Goal: Task Accomplishment & Management: Manage account settings

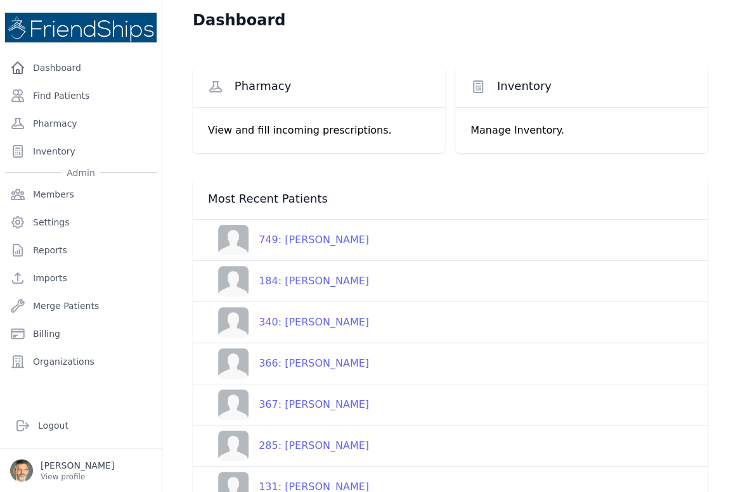
click at [310, 321] on div "340: Yasmine Hashem Ghayyadh" at bounding box center [308, 322] width 120 height 15
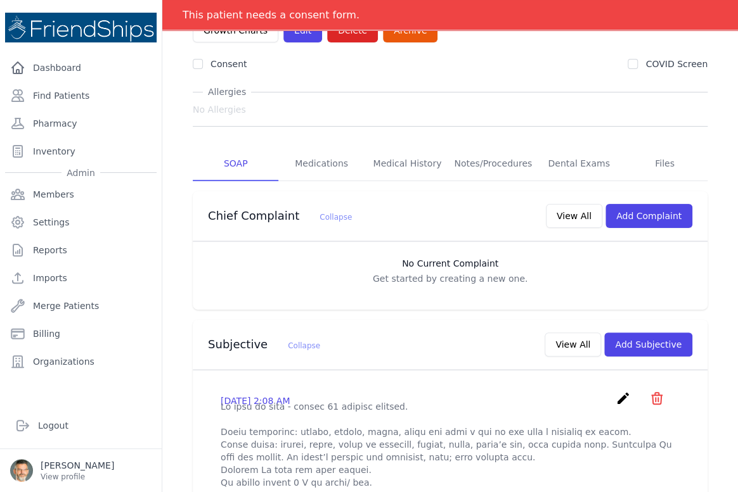
scroll to position [115, 0]
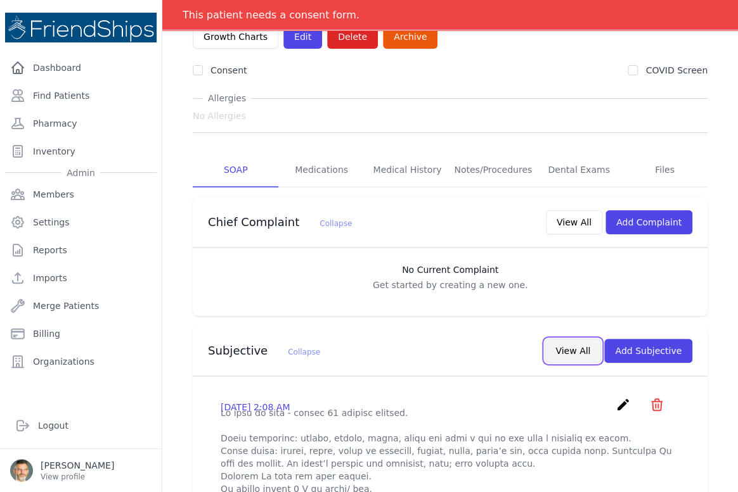
click at [563, 354] on button "View All" at bounding box center [572, 351] width 56 height 24
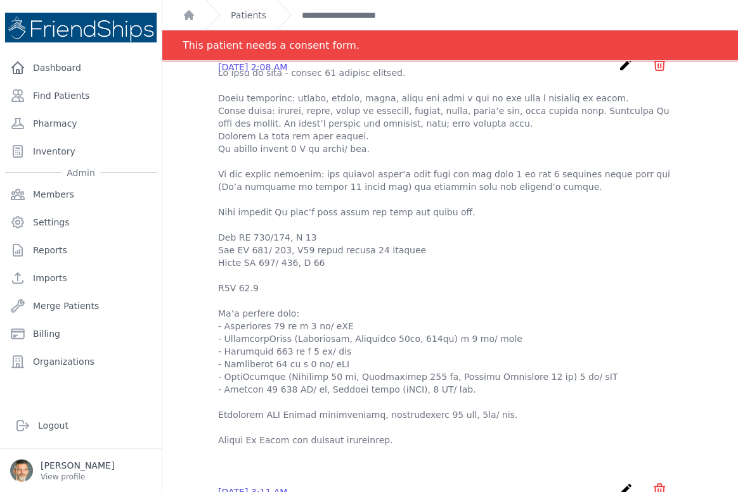
scroll to position [160, 0]
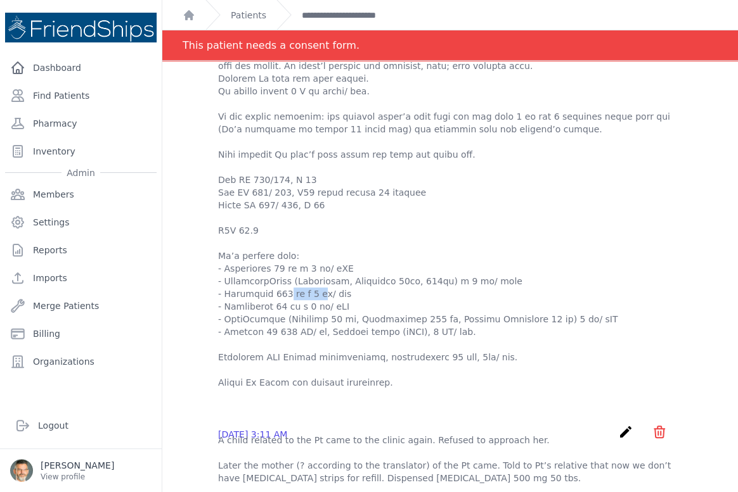
drag, startPoint x: 224, startPoint y: 304, endPoint x: 265, endPoint y: 309, distance: 40.9
click at [265, 309] on p at bounding box center [450, 199] width 464 height 380
copy p "Methylopa"
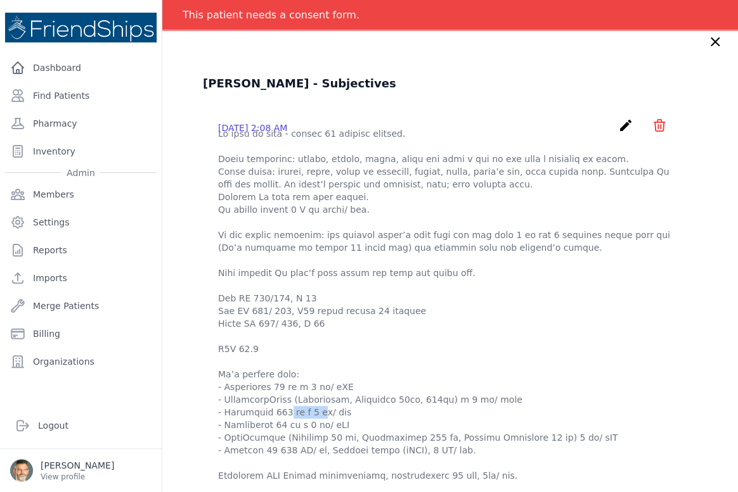
scroll to position [0, 0]
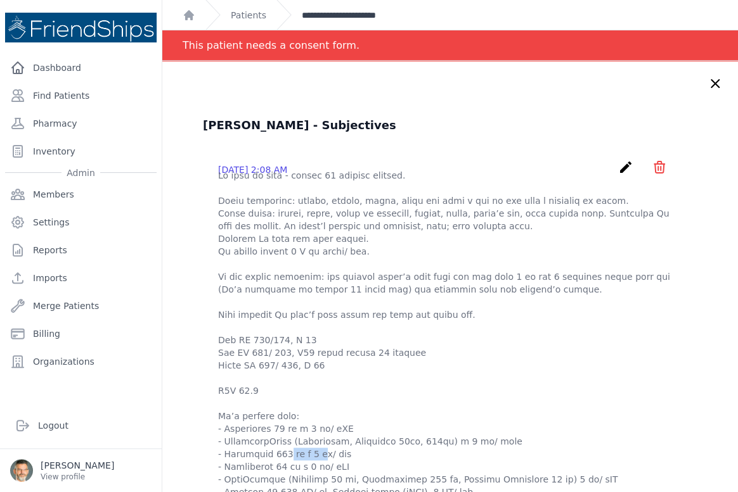
click at [331, 13] on link "**********" at bounding box center [357, 15] width 110 height 13
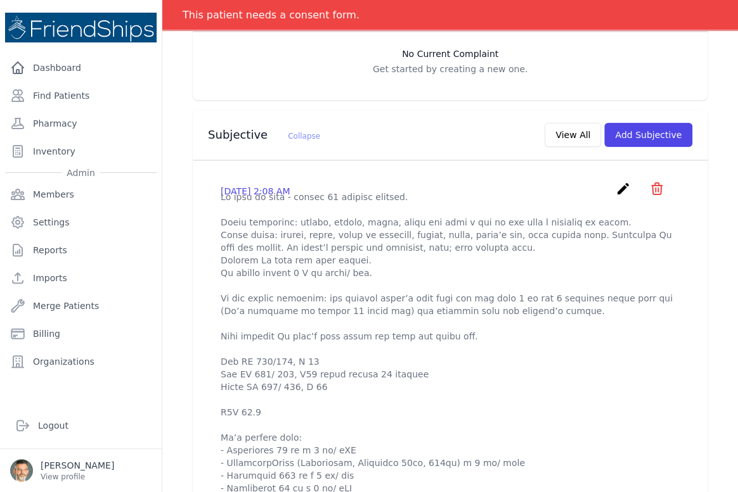
scroll to position [345, 0]
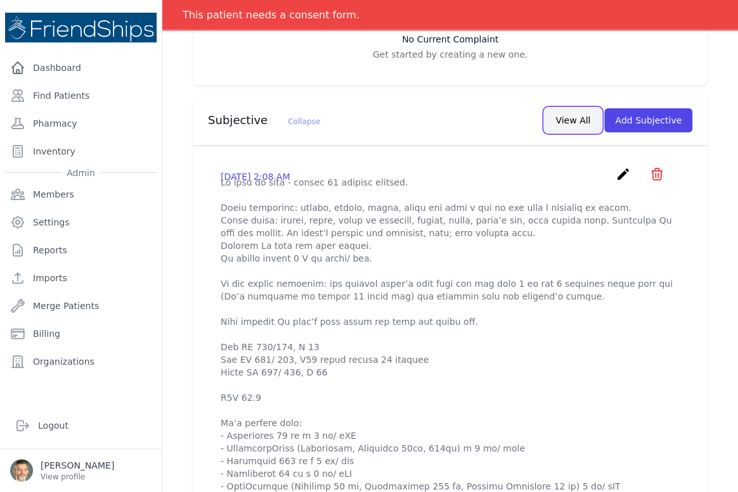
click at [572, 122] on button "View All" at bounding box center [572, 120] width 56 height 24
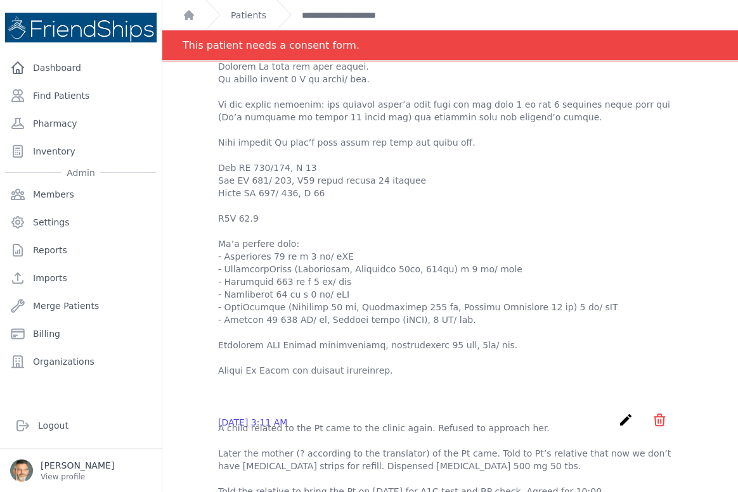
scroll to position [0, 0]
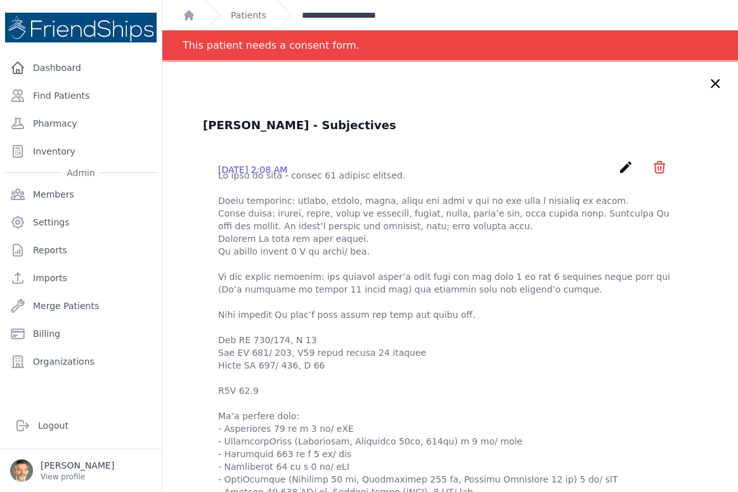
click at [333, 13] on link "**********" at bounding box center [357, 15] width 110 height 13
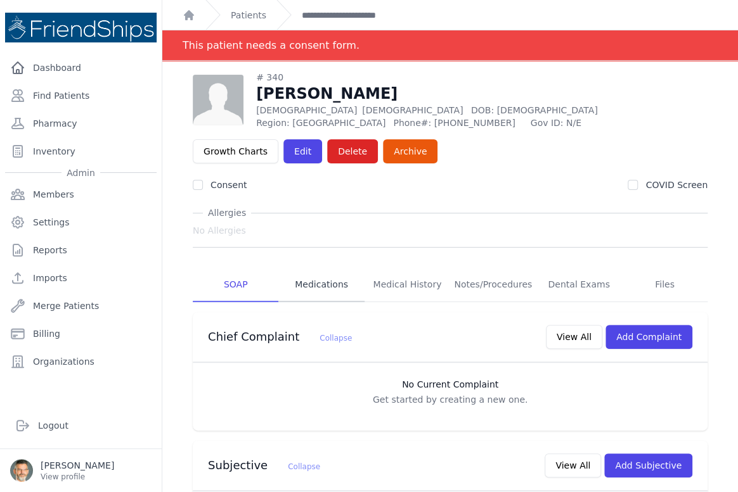
click at [323, 285] on link "Medications" at bounding box center [321, 285] width 86 height 34
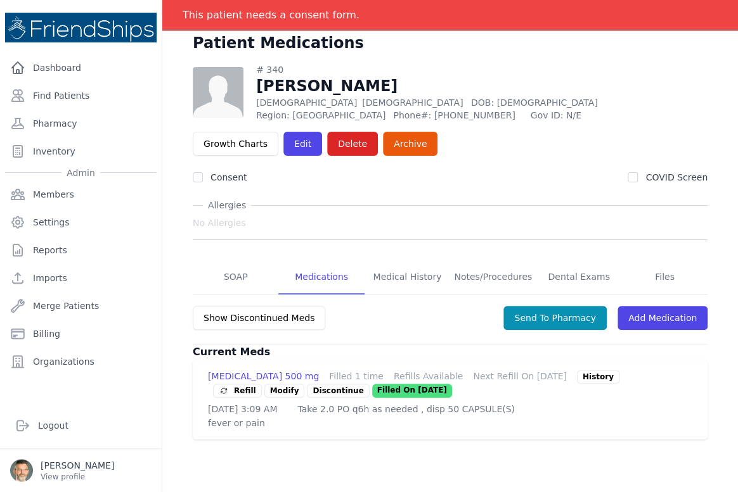
scroll to position [61, 0]
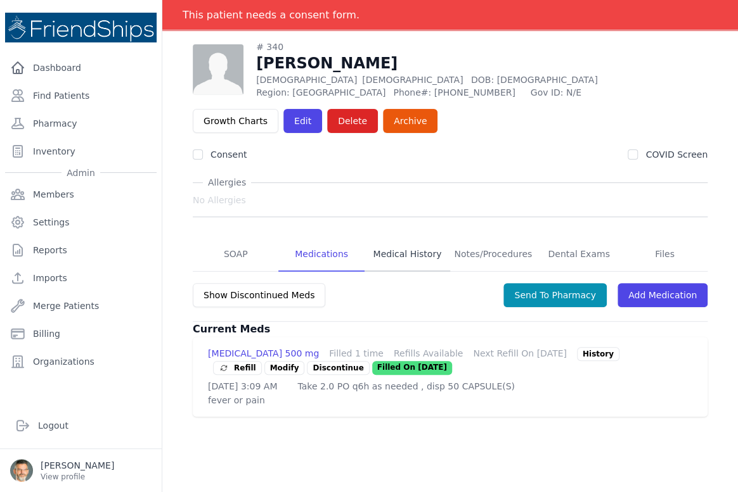
click at [399, 255] on link "Medical History" at bounding box center [407, 255] width 86 height 34
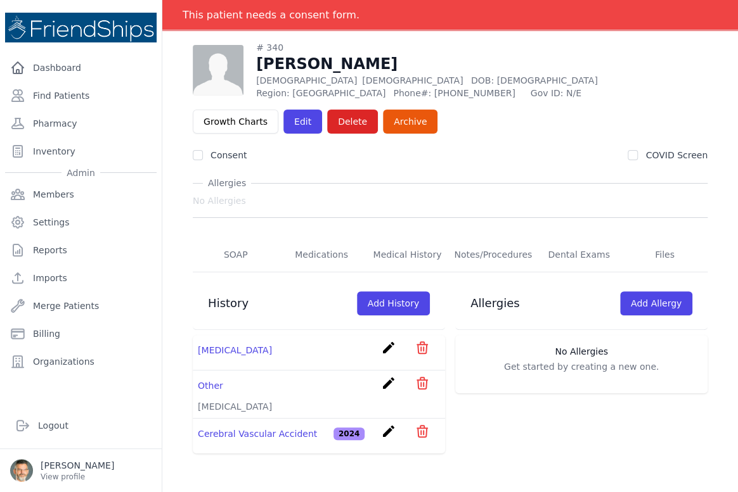
scroll to position [61, 0]
click at [232, 257] on link "SOAP" at bounding box center [236, 255] width 86 height 34
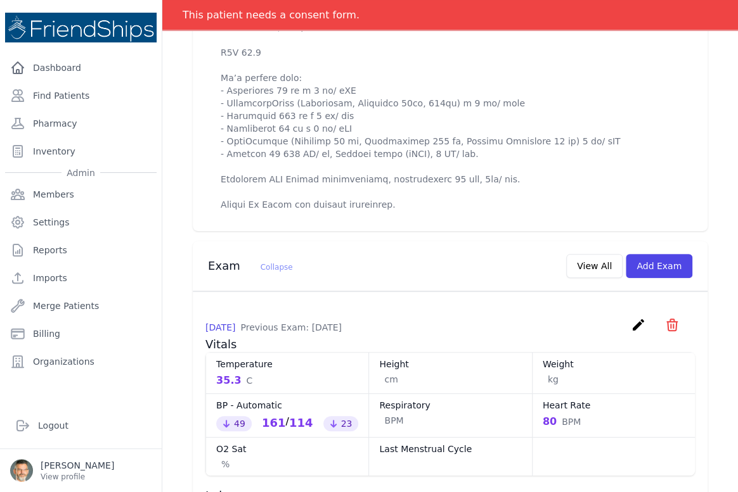
scroll to position [722, 0]
click at [597, 273] on button "View All" at bounding box center [594, 266] width 56 height 24
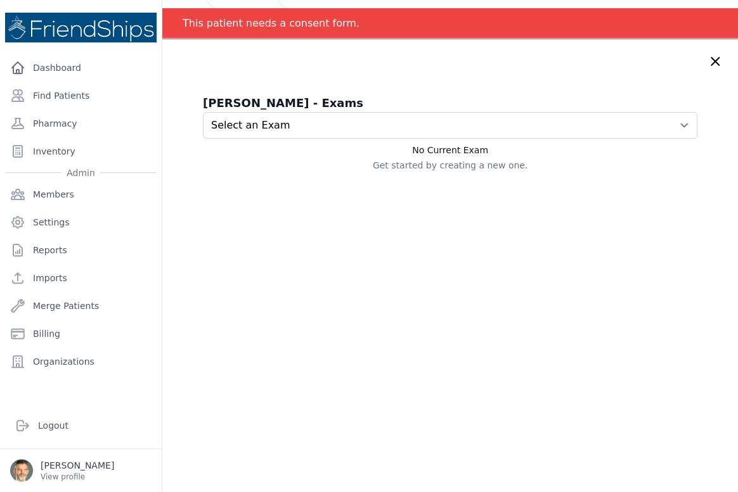
scroll to position [0, 0]
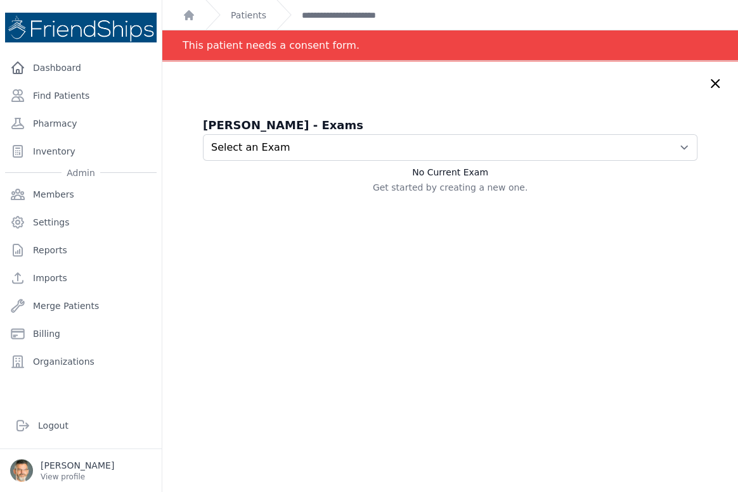
click at [711, 85] on icon at bounding box center [715, 84] width 8 height 8
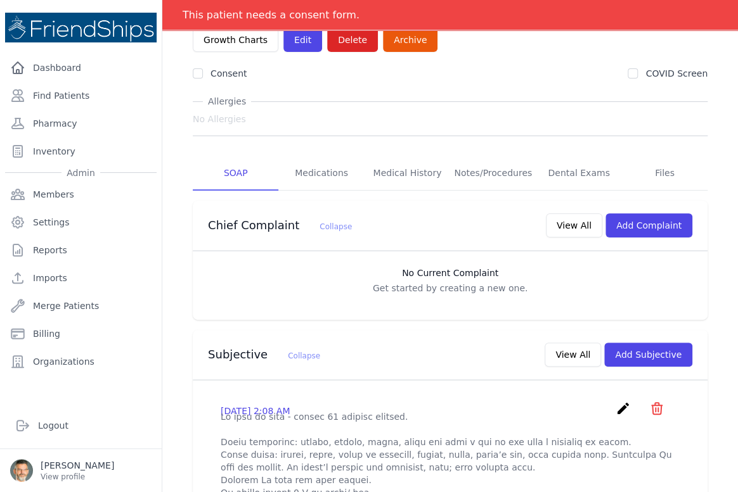
scroll to position [172, 0]
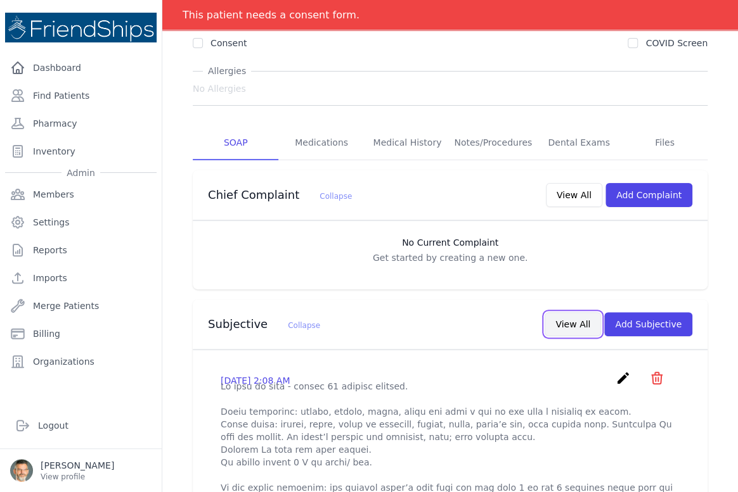
click at [563, 328] on button "View All" at bounding box center [572, 324] width 56 height 24
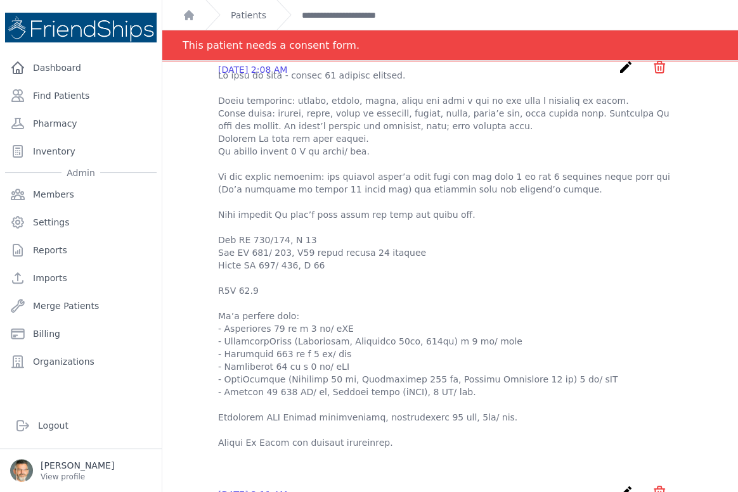
scroll to position [57, 0]
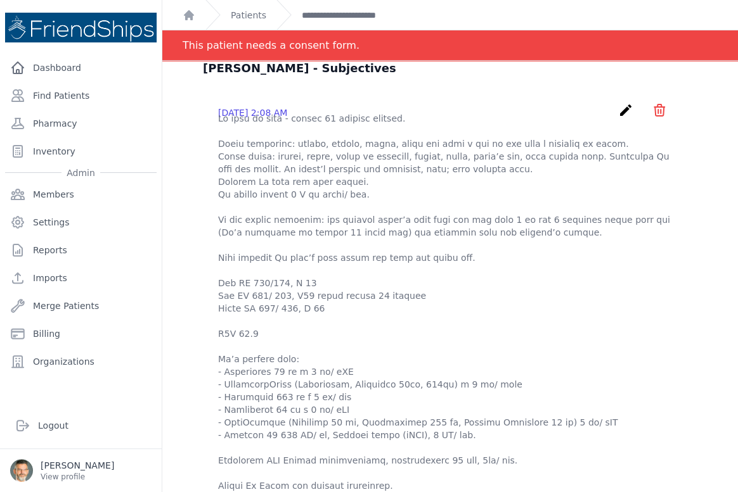
click at [618, 108] on icon "create" at bounding box center [625, 110] width 15 height 15
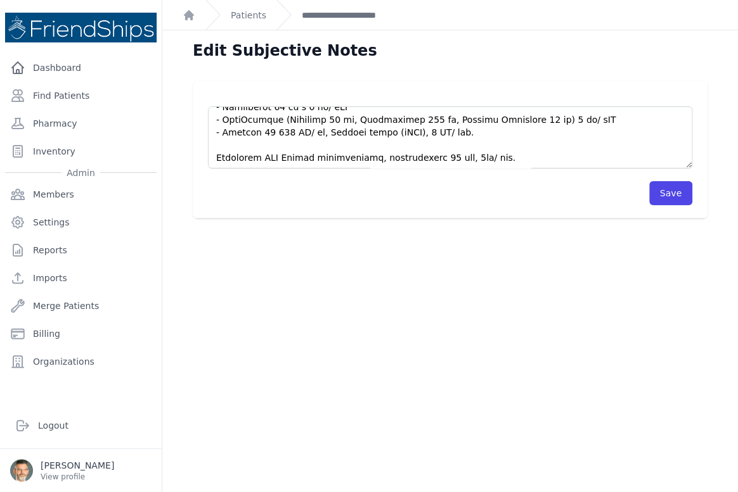
scroll to position [330, 0]
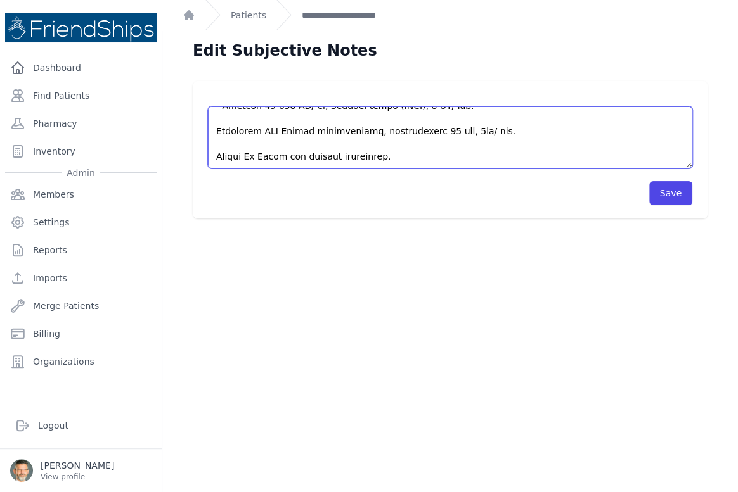
click at [378, 157] on textarea at bounding box center [450, 137] width 484 height 62
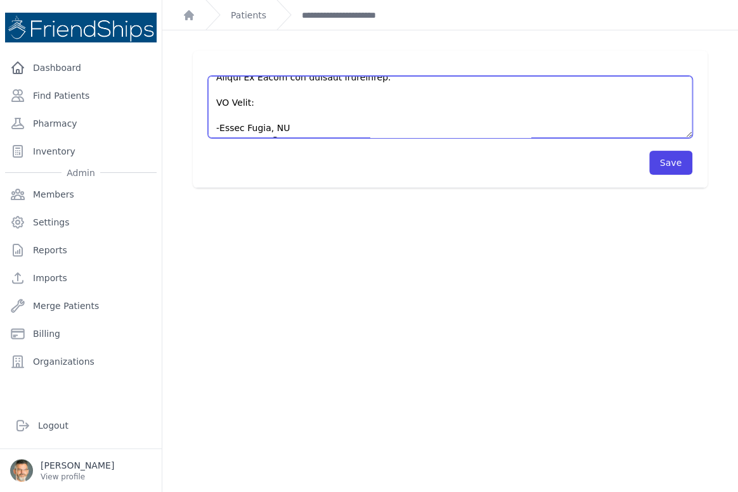
scroll to position [393, 0]
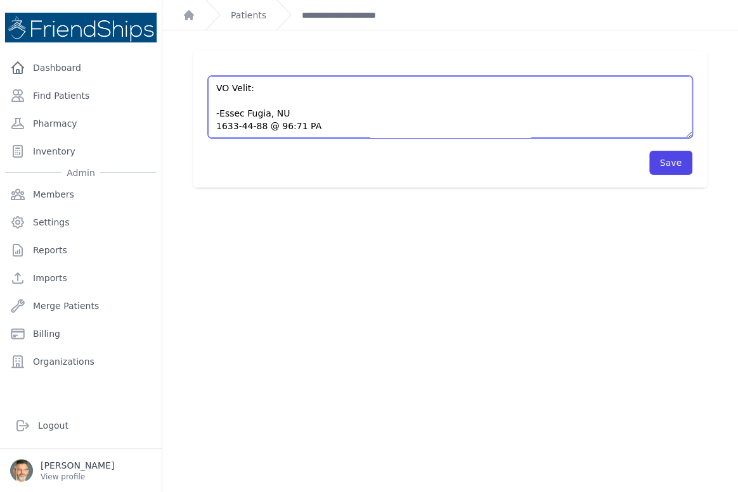
click at [226, 101] on textarea at bounding box center [450, 107] width 484 height 62
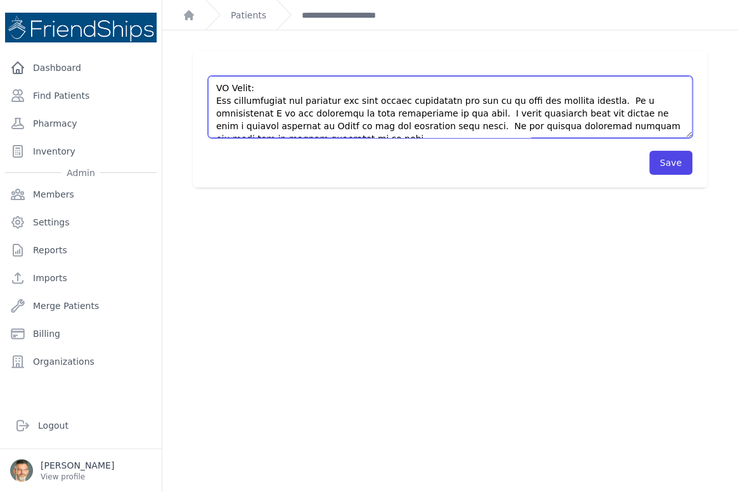
scroll to position [400, 0]
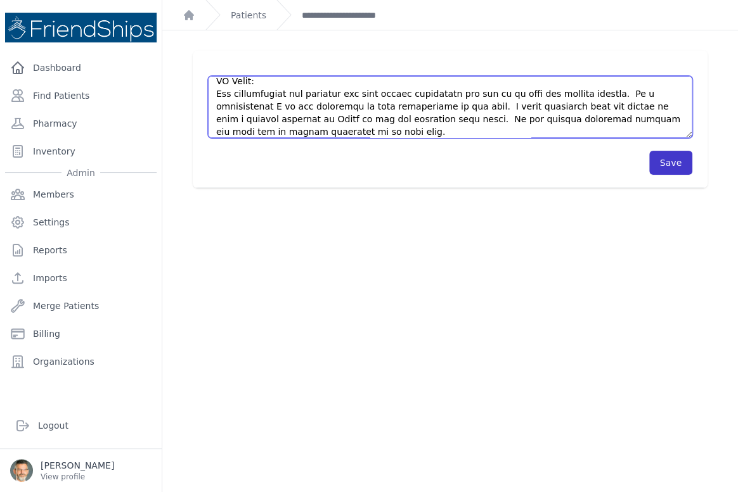
type textarea "Pt came on time - approx 20 minutes earlier. Usual breakfast: yogurt, olives, b…"
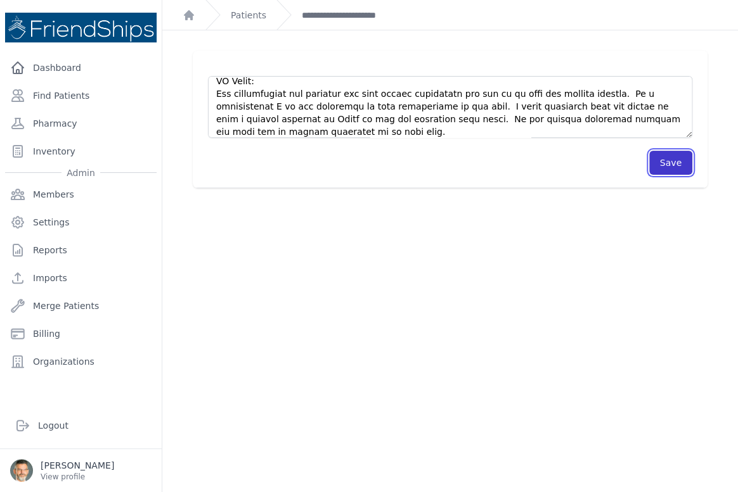
click at [662, 163] on button "Save" at bounding box center [670, 163] width 43 height 24
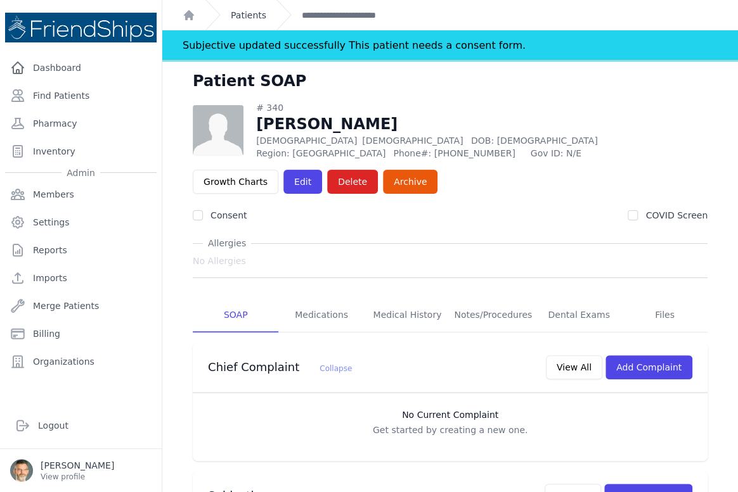
click at [250, 18] on link "Patients" at bounding box center [248, 15] width 35 height 13
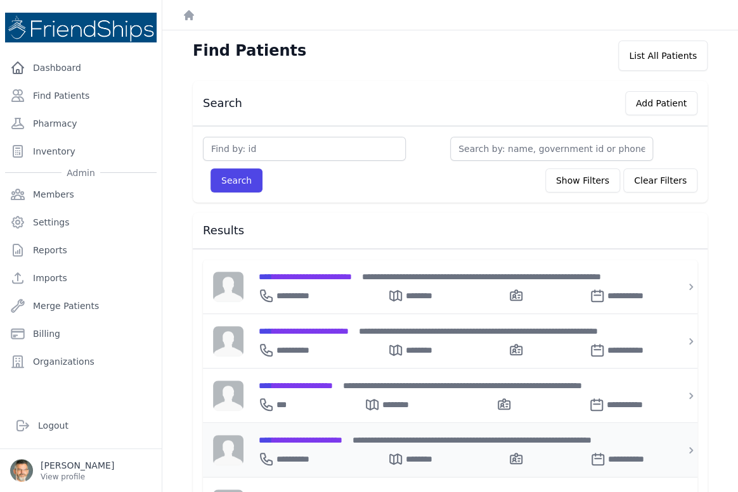
click at [297, 439] on span "**********" at bounding box center [301, 440] width 84 height 9
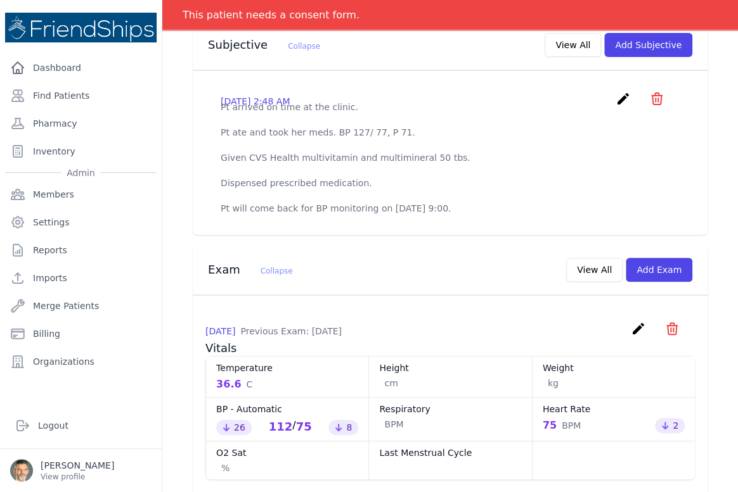
scroll to position [403, 0]
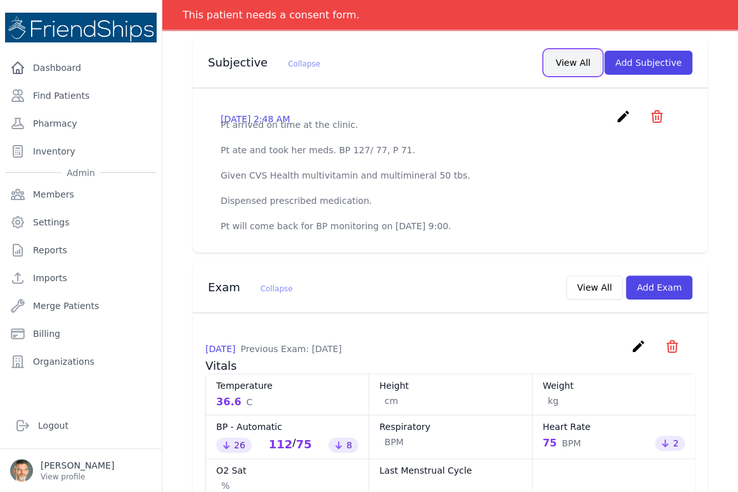
click at [564, 68] on button "View All" at bounding box center [572, 63] width 56 height 24
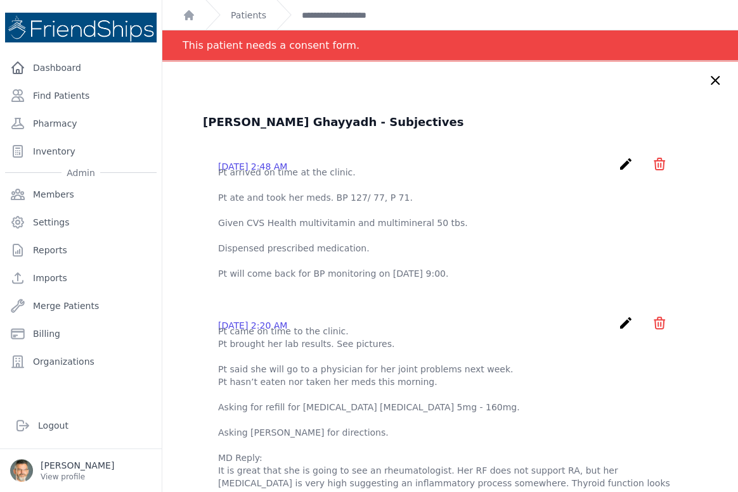
scroll to position [0, 0]
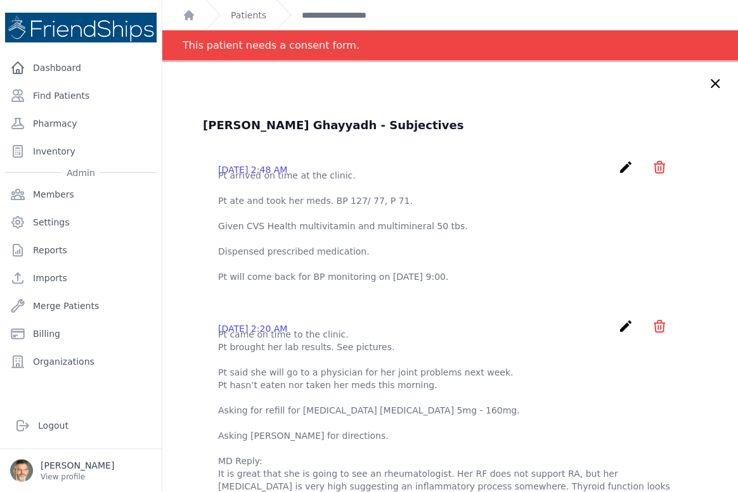
click at [711, 82] on icon at bounding box center [715, 84] width 8 height 8
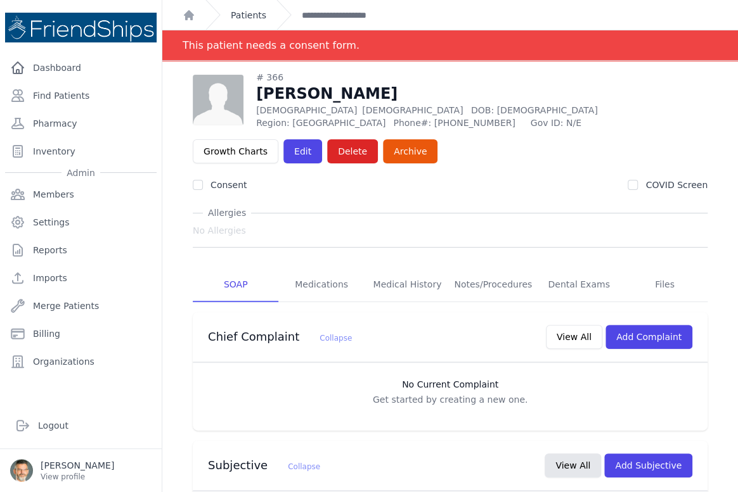
click at [257, 15] on link "Patients" at bounding box center [248, 15] width 35 height 13
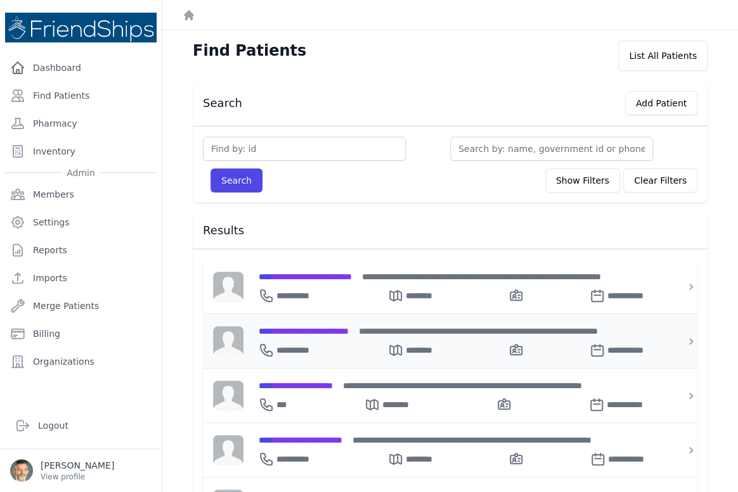
click at [307, 329] on span "**********" at bounding box center [304, 331] width 90 height 9
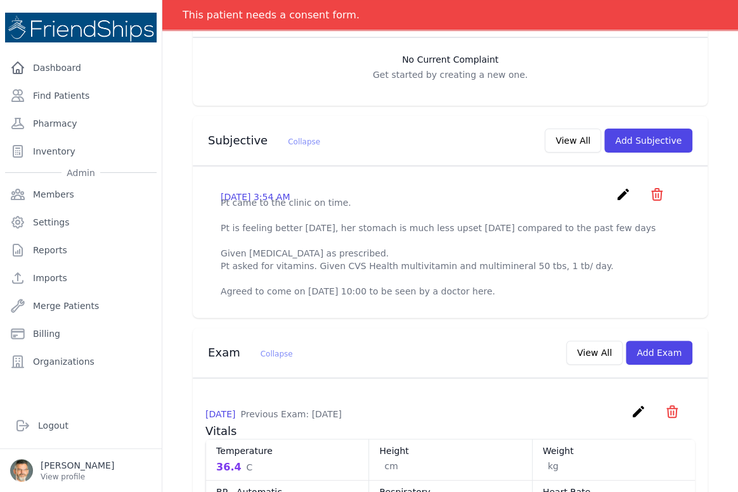
scroll to position [345, 0]
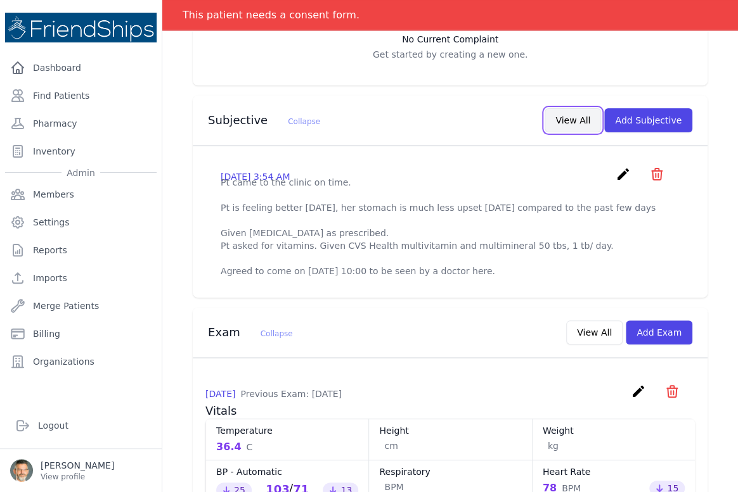
click at [570, 129] on button "View All" at bounding box center [572, 120] width 56 height 24
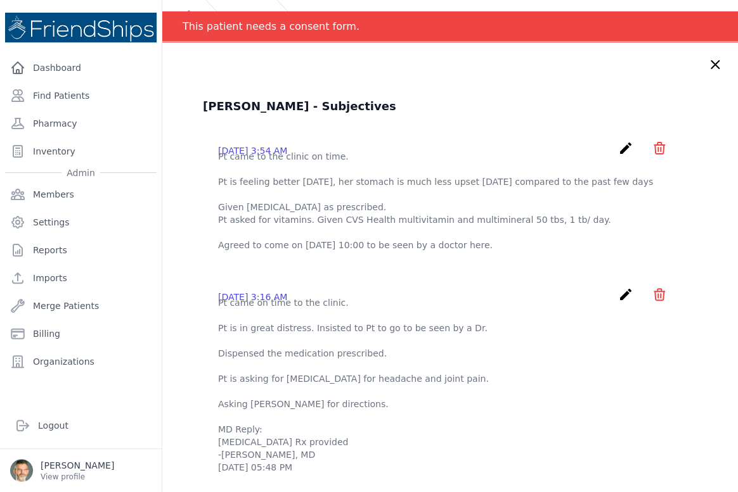
scroll to position [0, 0]
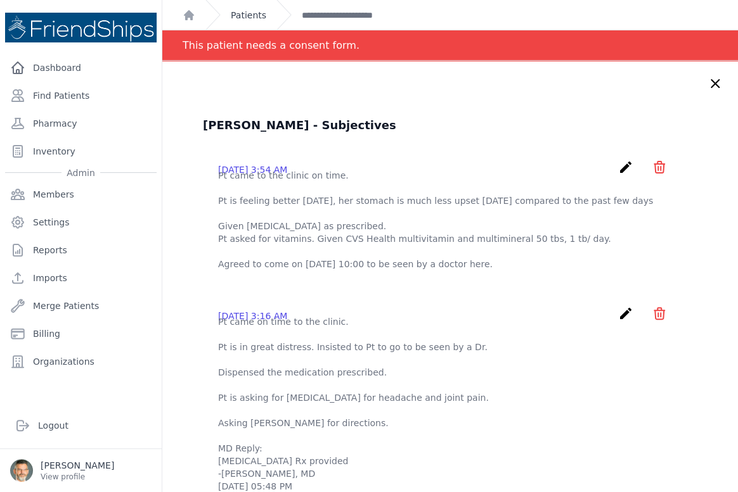
click at [244, 14] on link "Patients" at bounding box center [248, 15] width 35 height 13
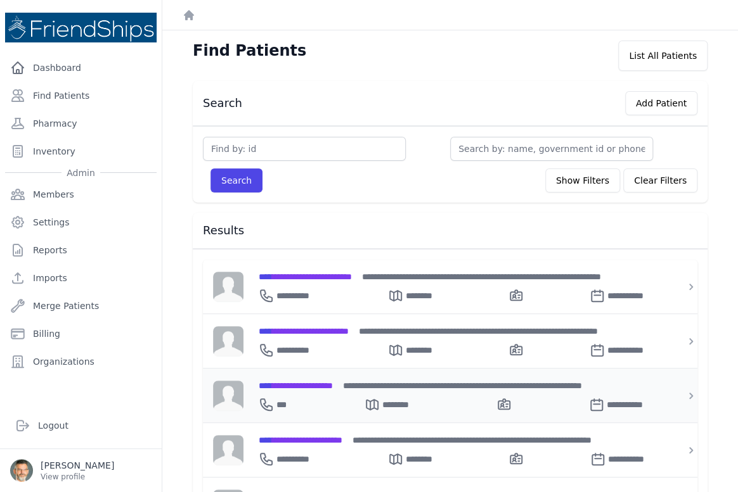
click at [309, 382] on span "**********" at bounding box center [296, 386] width 74 height 9
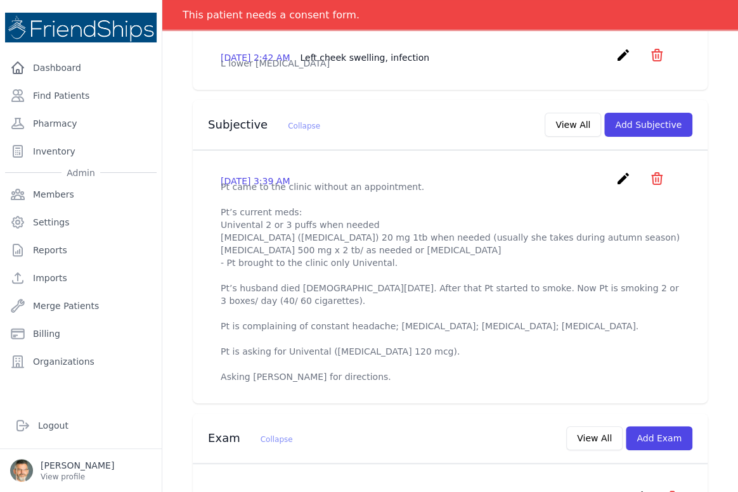
scroll to position [345, 0]
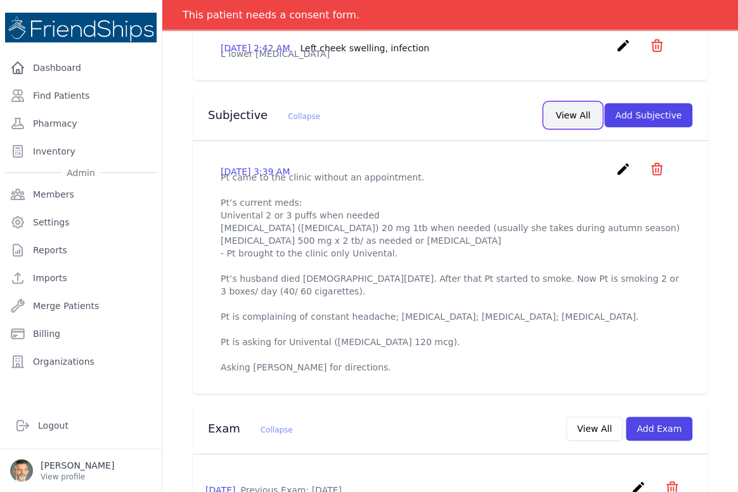
click at [567, 127] on button "View All" at bounding box center [572, 115] width 56 height 24
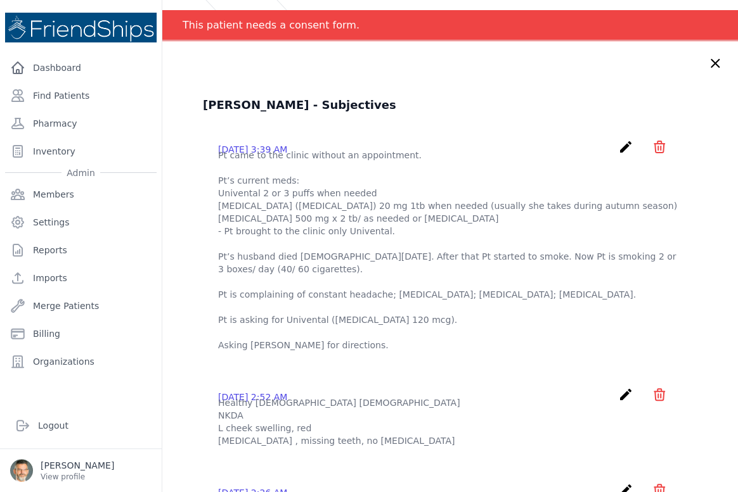
scroll to position [0, 0]
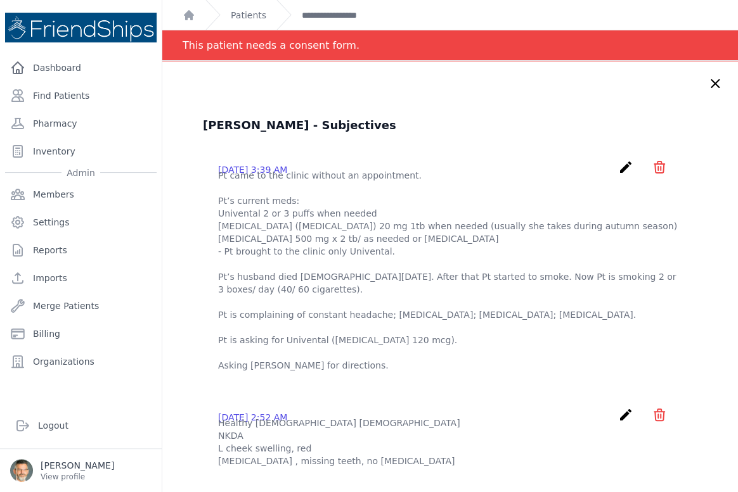
click at [618, 166] on icon "create" at bounding box center [625, 167] width 15 height 15
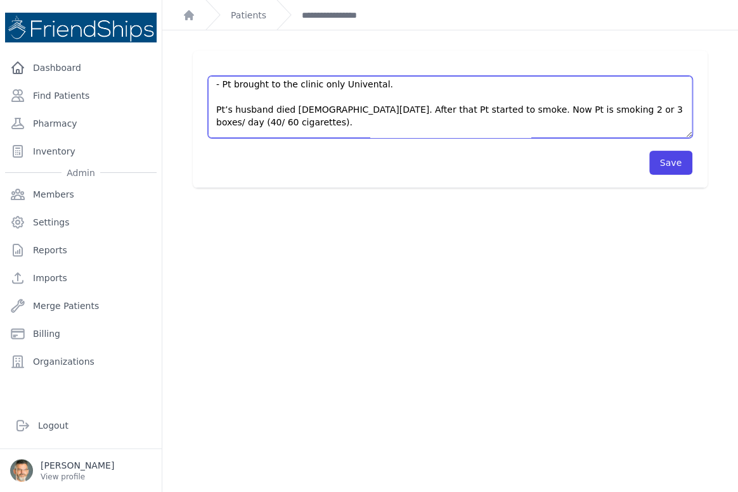
scroll to position [114, 0]
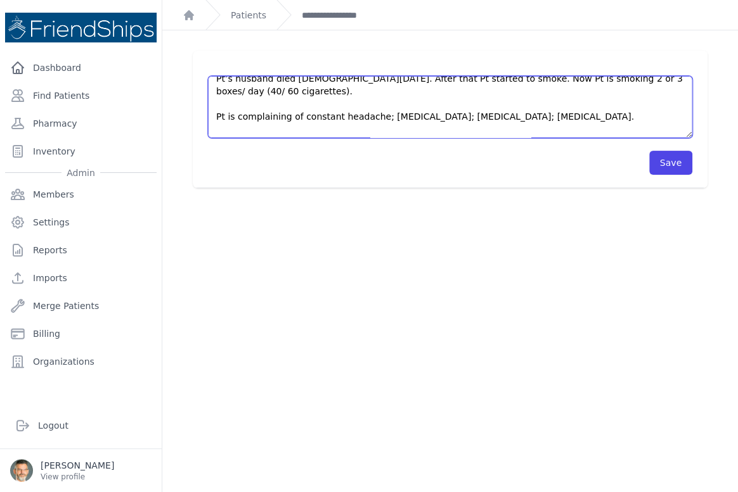
drag, startPoint x: 217, startPoint y: 125, endPoint x: 245, endPoint y: 120, distance: 28.9
click at [241, 127] on textarea "Pt came to the clinic without an appointment. Pt’s current meds: Univental 2 or…" at bounding box center [450, 107] width 484 height 62
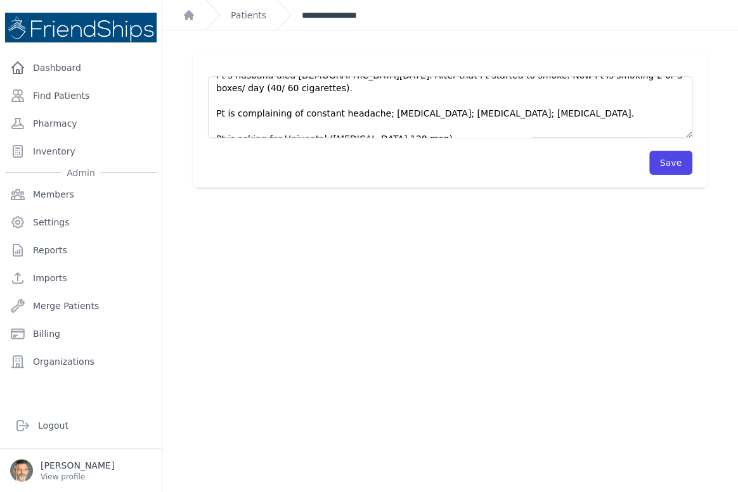
click at [316, 11] on link "**********" at bounding box center [339, 15] width 75 height 13
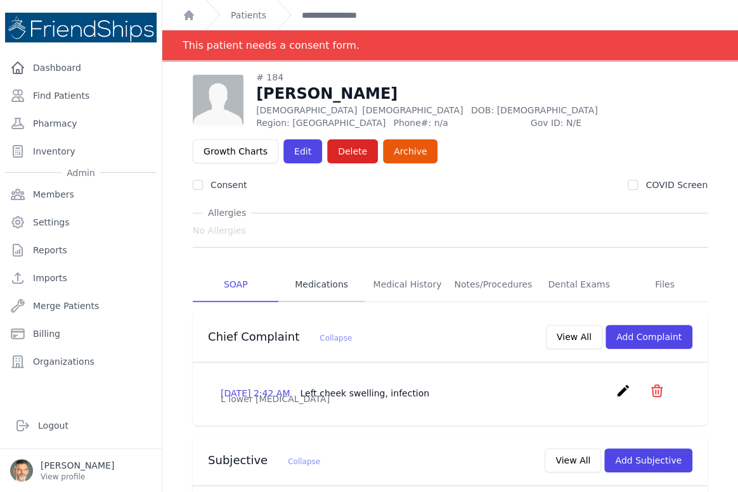
click at [321, 286] on link "Medications" at bounding box center [321, 285] width 86 height 34
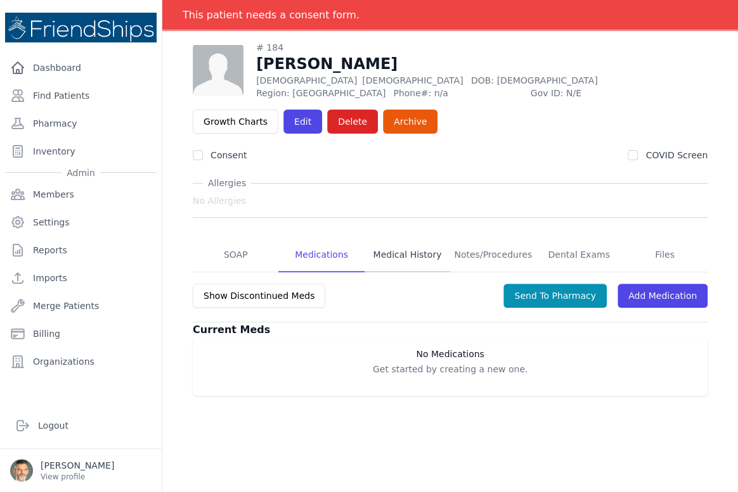
scroll to position [61, 0]
click at [398, 250] on link "Medical History" at bounding box center [407, 255] width 86 height 34
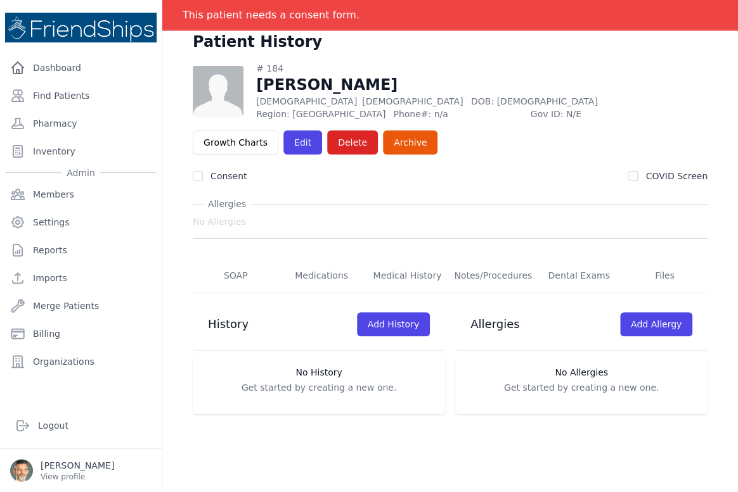
scroll to position [57, 0]
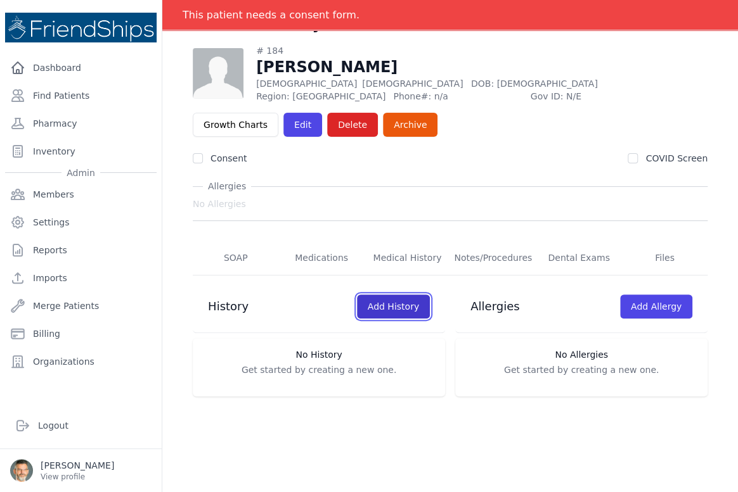
click at [381, 305] on link "Add History" at bounding box center [393, 307] width 73 height 24
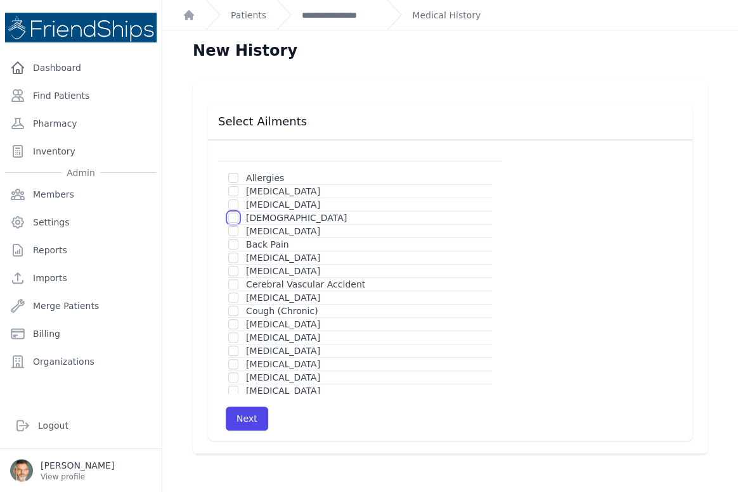
click at [236, 219] on input "checkbox" at bounding box center [233, 218] width 10 height 10
checkbox input "true"
click at [243, 424] on button "Next" at bounding box center [247, 419] width 42 height 24
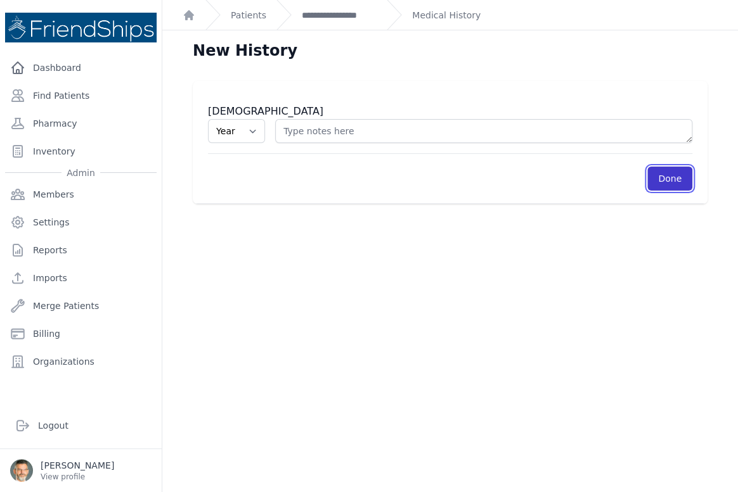
click at [653, 171] on link "Done" at bounding box center [669, 179] width 45 height 24
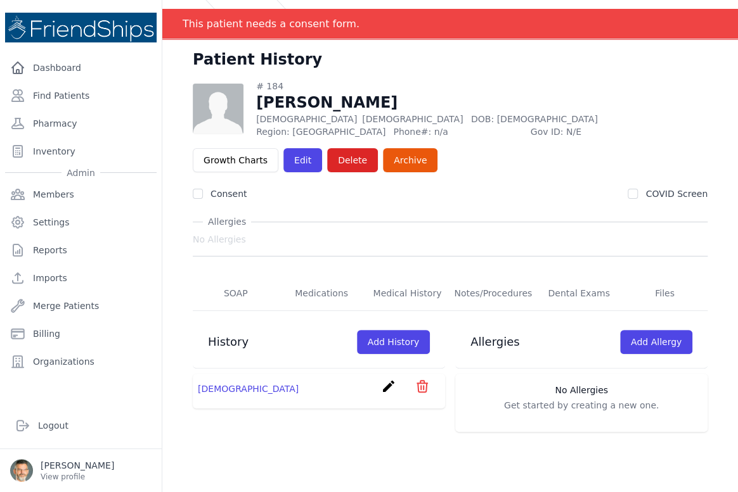
scroll to position [3, 0]
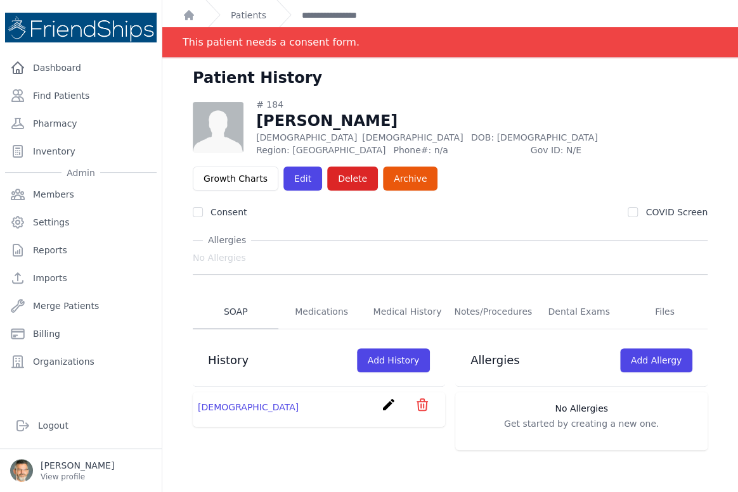
click at [231, 306] on link "SOAP" at bounding box center [236, 312] width 86 height 34
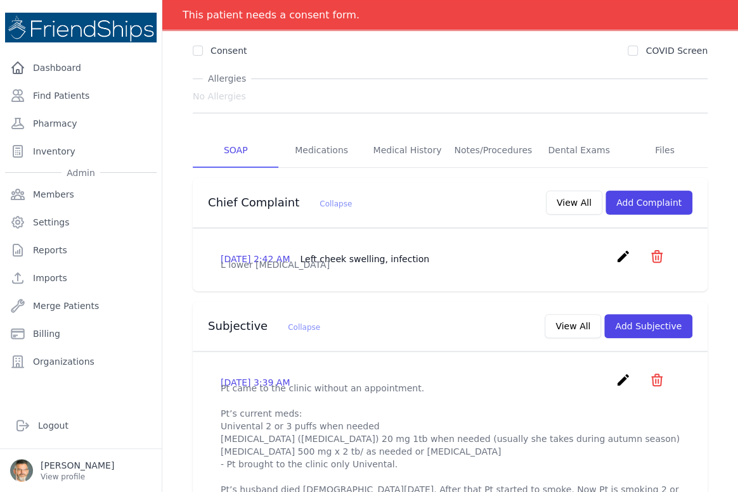
scroll to position [119, 0]
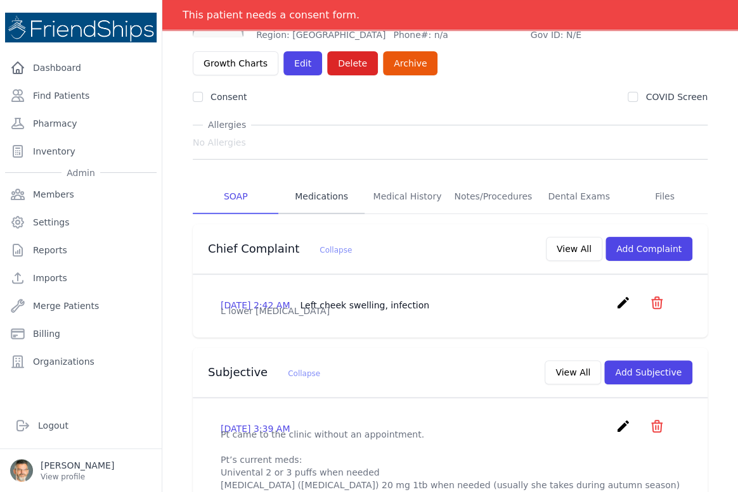
click at [312, 203] on link "Medications" at bounding box center [321, 197] width 86 height 34
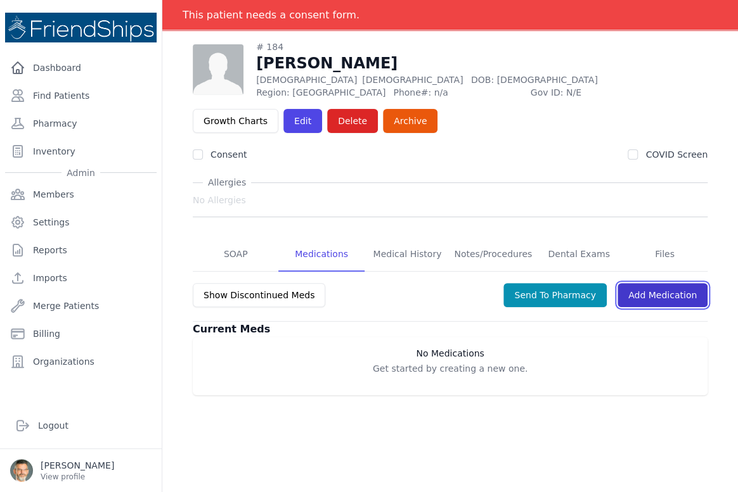
click at [654, 299] on link "Add Medication" at bounding box center [662, 295] width 90 height 24
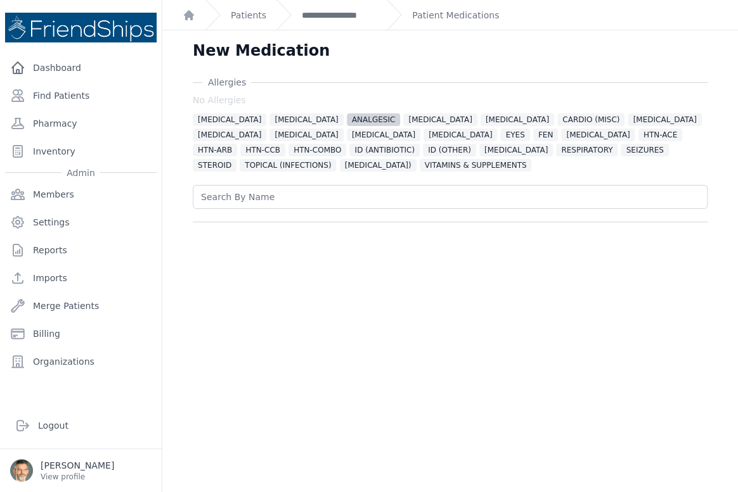
click at [351, 118] on span "ANALGESIC" at bounding box center [374, 119] width 54 height 13
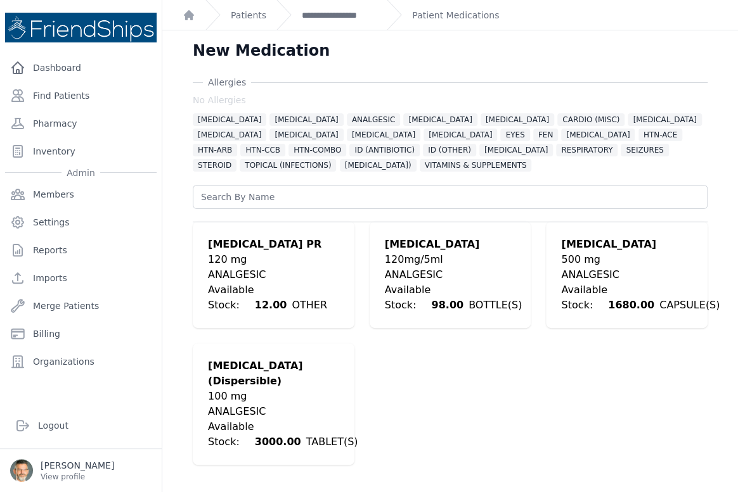
click at [568, 269] on div "ANALGESIC" at bounding box center [640, 274] width 158 height 15
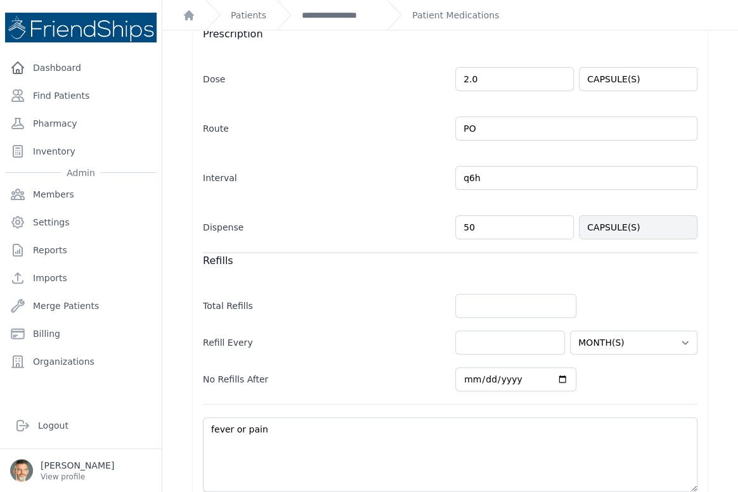
scroll to position [292, 0]
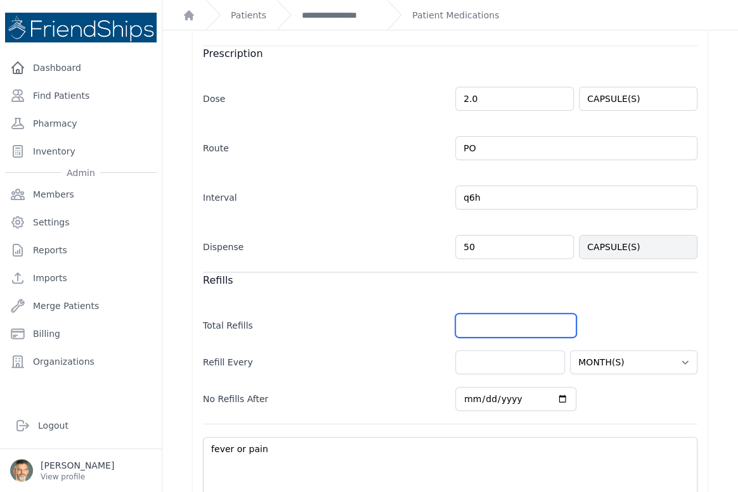
click at [477, 320] on input "number" at bounding box center [515, 326] width 121 height 24
type input "2"
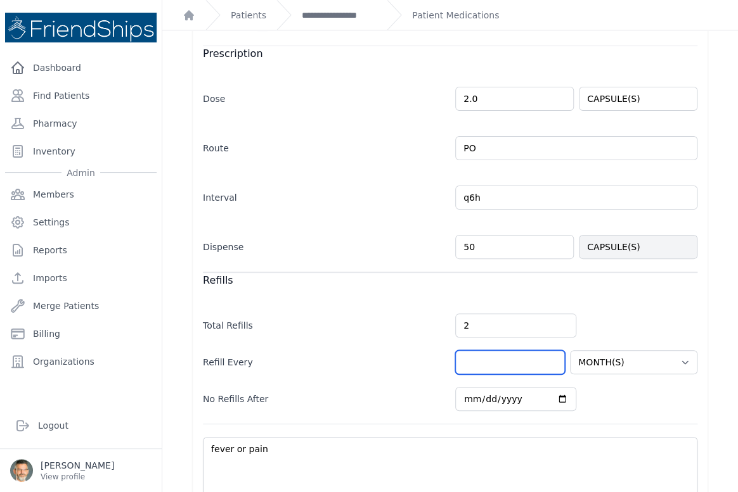
select select "MONTH(S)"
click at [488, 359] on input "number" at bounding box center [510, 362] width 110 height 24
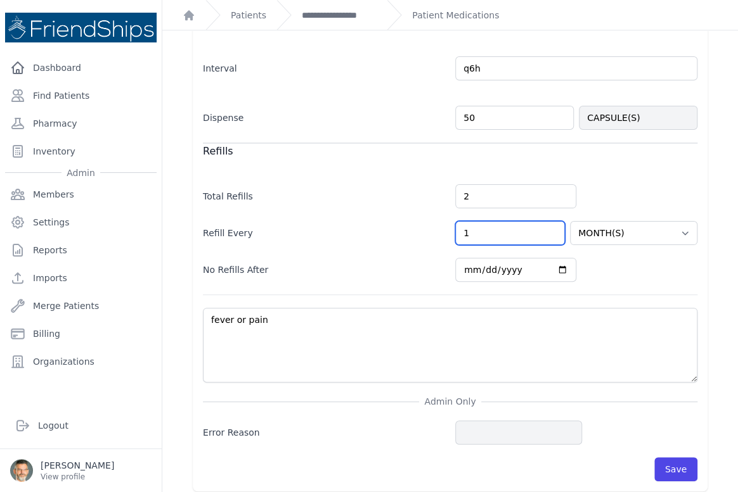
scroll to position [428, 0]
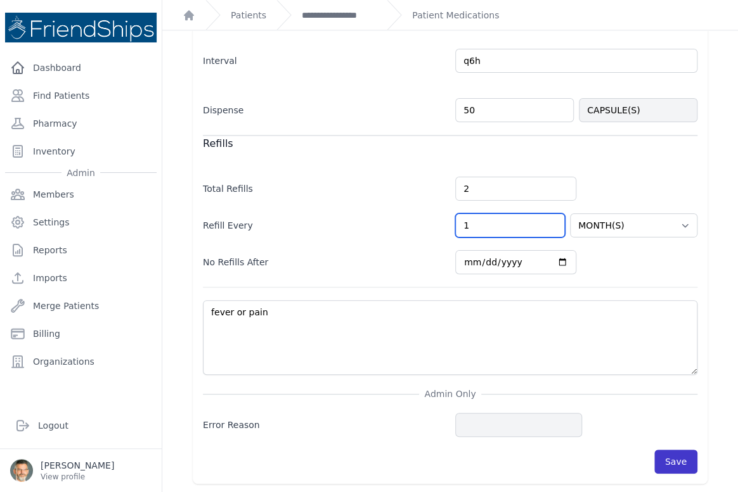
type input "1"
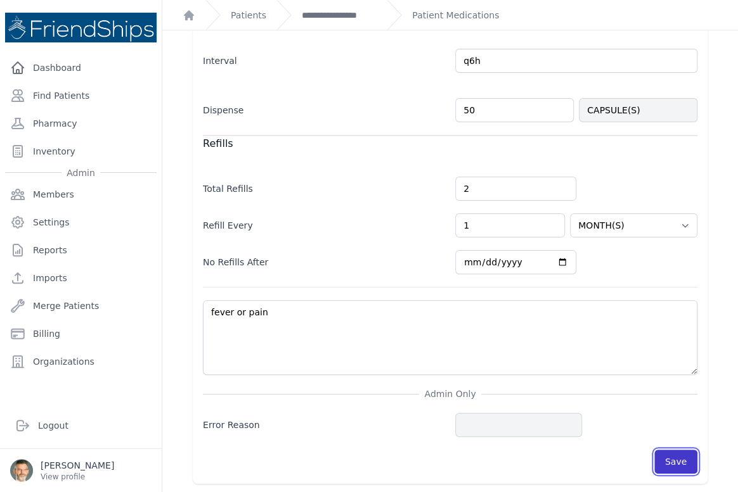
select select "MONTH(S)"
click at [665, 463] on button "Save" at bounding box center [675, 462] width 43 height 24
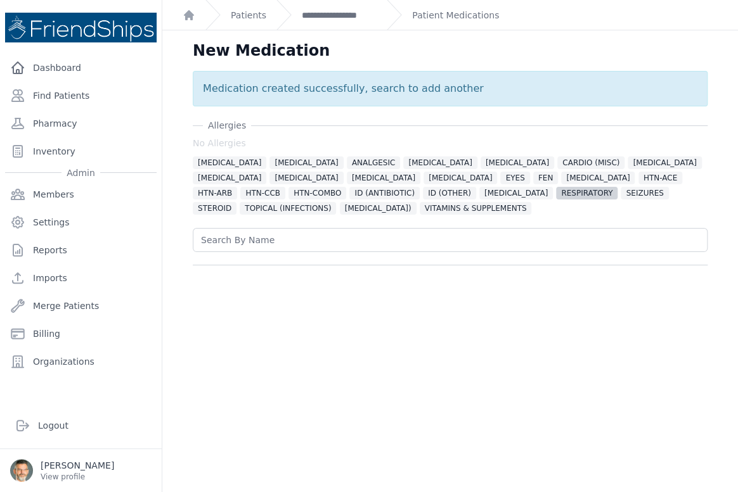
click at [556, 196] on span "RESPIRATORY" at bounding box center [586, 193] width 61 height 13
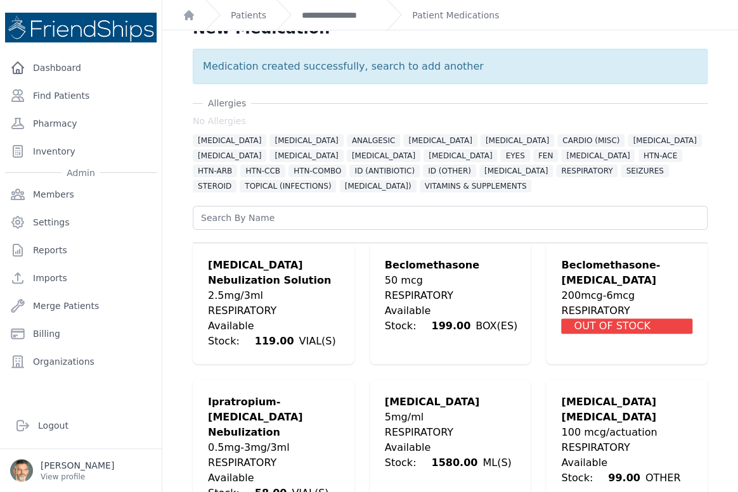
scroll to position [41, 0]
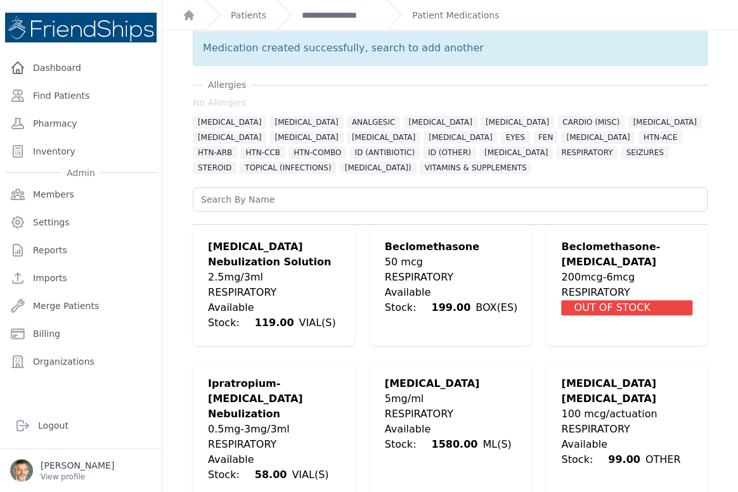
click at [586, 407] on div "100 mcg/actuation" at bounding box center [626, 414] width 131 height 15
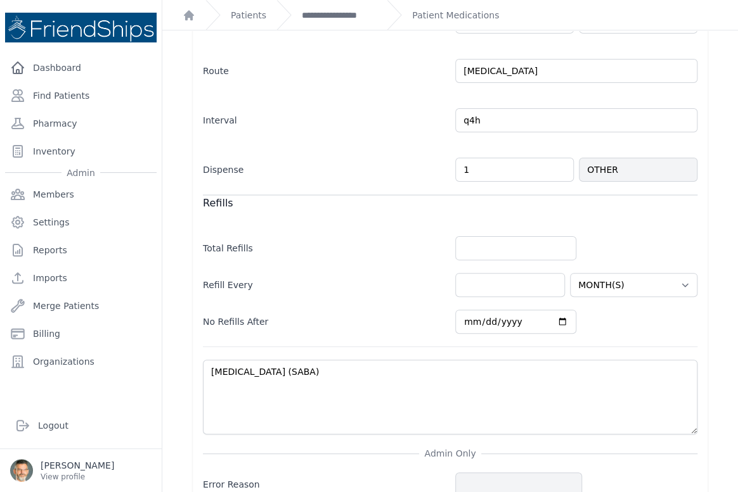
scroll to position [428, 0]
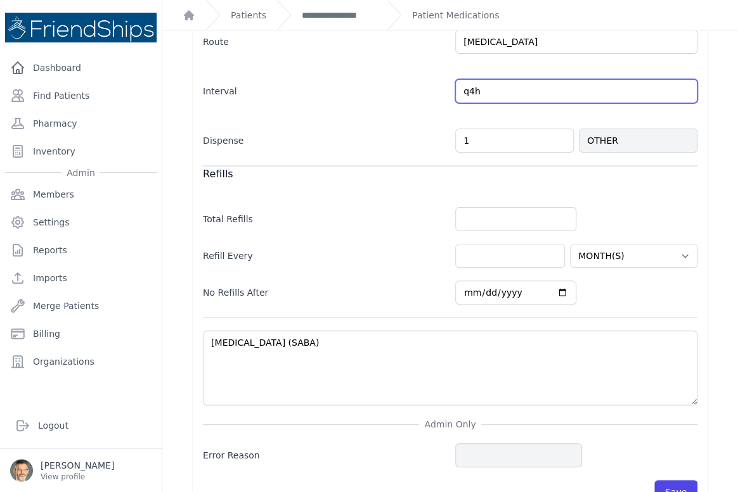
click at [504, 79] on input "q4h" at bounding box center [576, 91] width 242 height 24
type input "q4h prn"
select select "MONTH(S)"
click at [674, 480] on button "Save" at bounding box center [675, 492] width 43 height 24
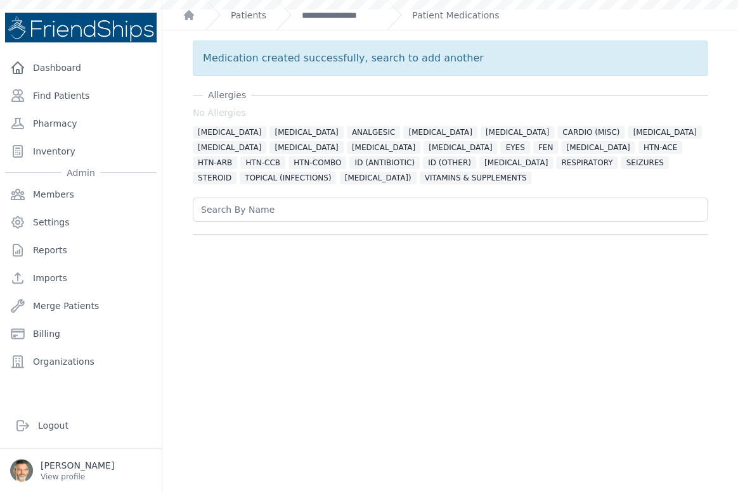
scroll to position [0, 0]
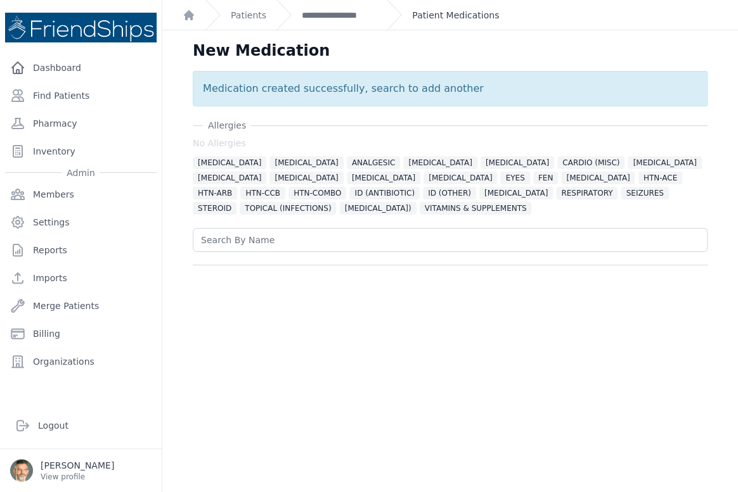
click at [437, 13] on link "Patient Medications" at bounding box center [455, 15] width 87 height 13
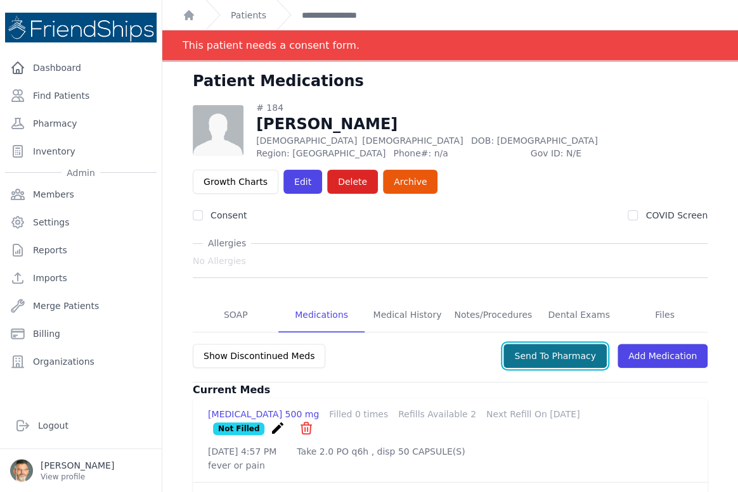
click at [548, 356] on button "Send To Pharmacy" at bounding box center [554, 356] width 103 height 24
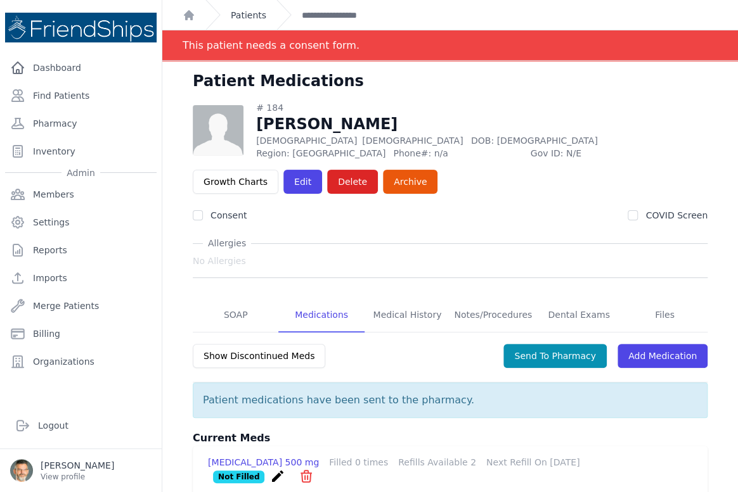
click at [240, 16] on link "Patients" at bounding box center [248, 15] width 35 height 13
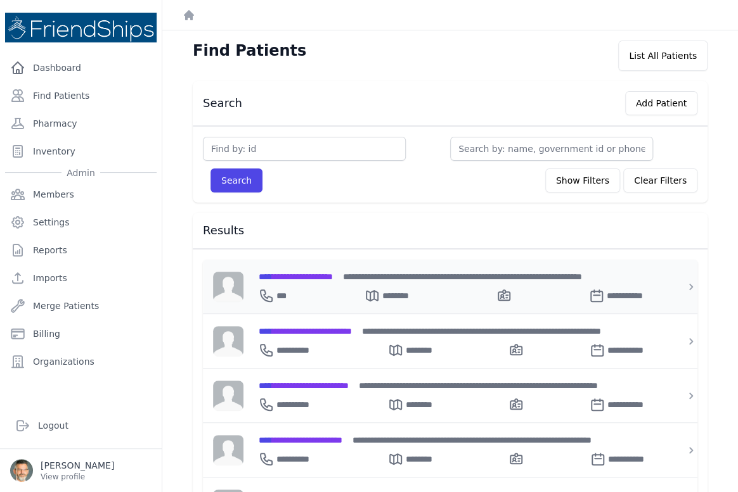
click at [308, 279] on span "**********" at bounding box center [296, 277] width 74 height 9
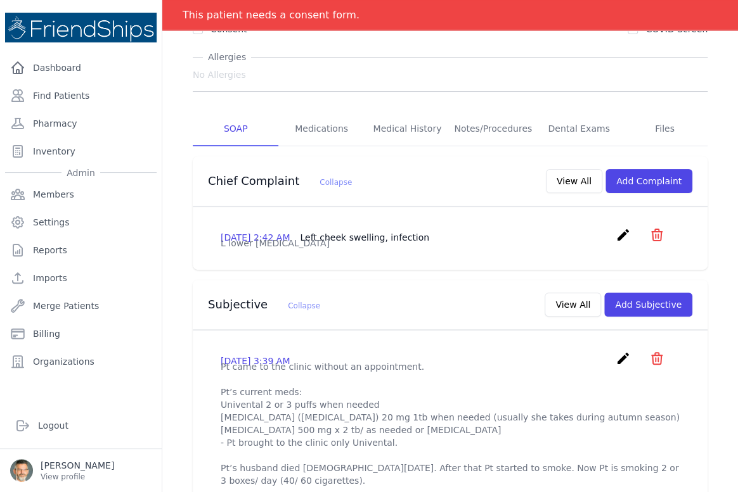
scroll to position [172, 0]
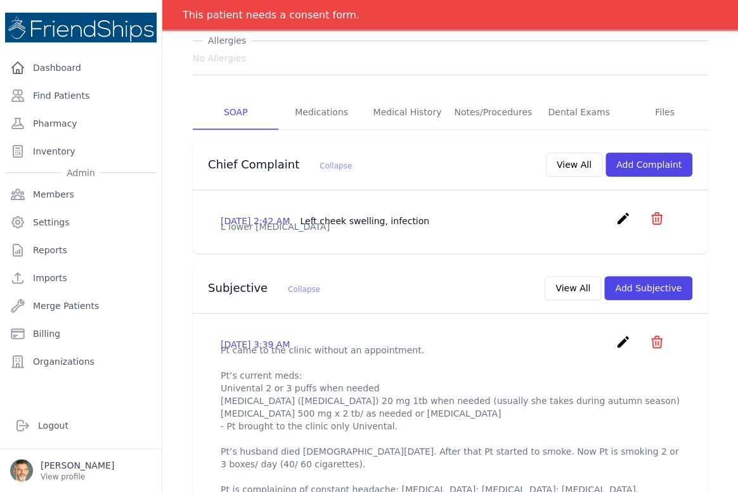
click at [615, 350] on icon "create" at bounding box center [622, 342] width 15 height 15
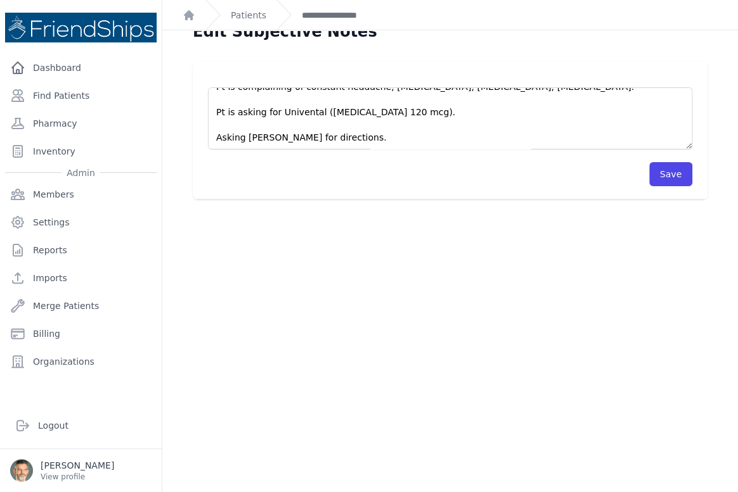
scroll to position [30, 0]
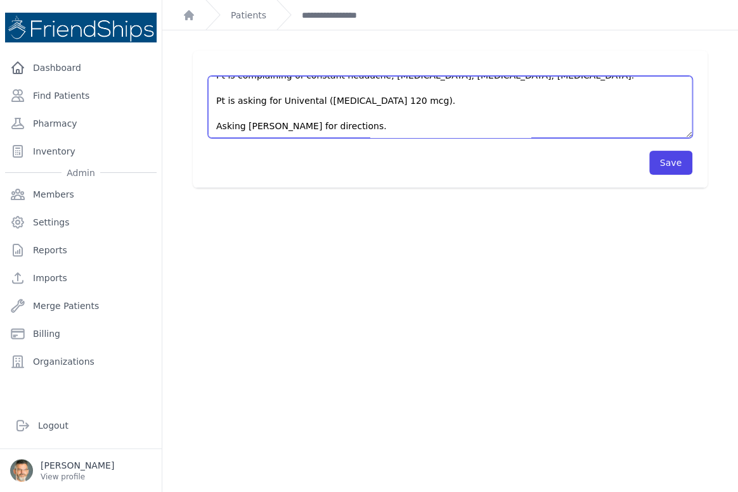
click at [362, 127] on textarea "Pt came to the clinic without an appointment. Pt’s current meds: Univental 2 or…" at bounding box center [450, 107] width 484 height 62
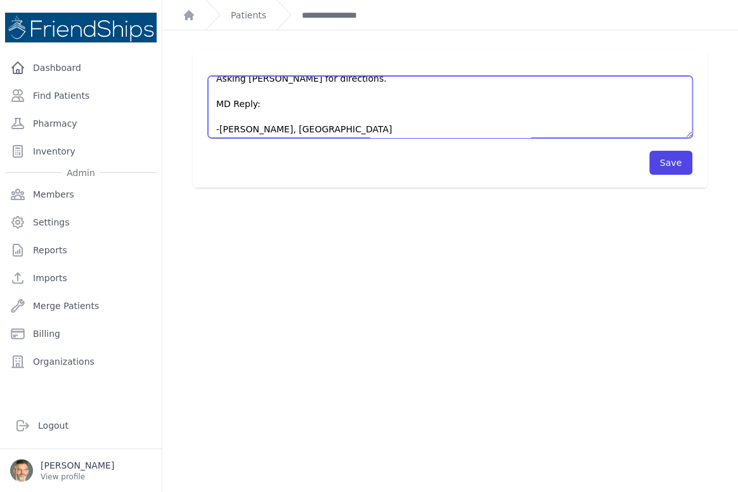
scroll to position [215, 0]
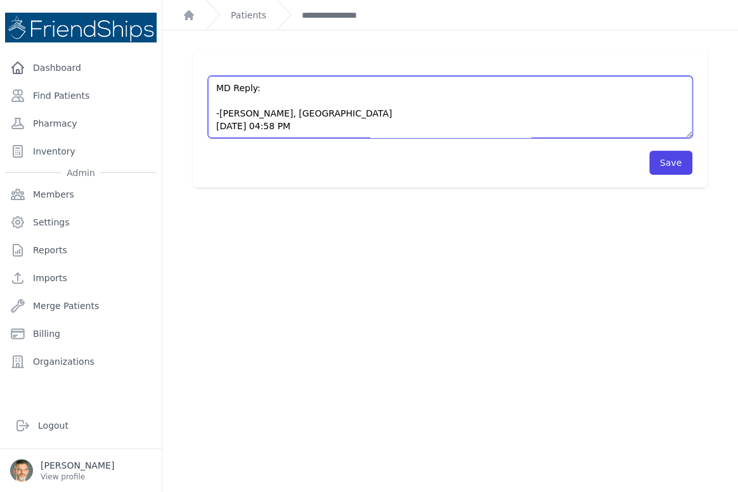
click at [239, 105] on textarea "Pt came to the clinic without an appointment. Pt’s current meds: Univental 2 or…" at bounding box center [450, 107] width 484 height 62
type textarea "Pt came to the clinic without an appointment. Pt’s current meds: Univental 2 or…"
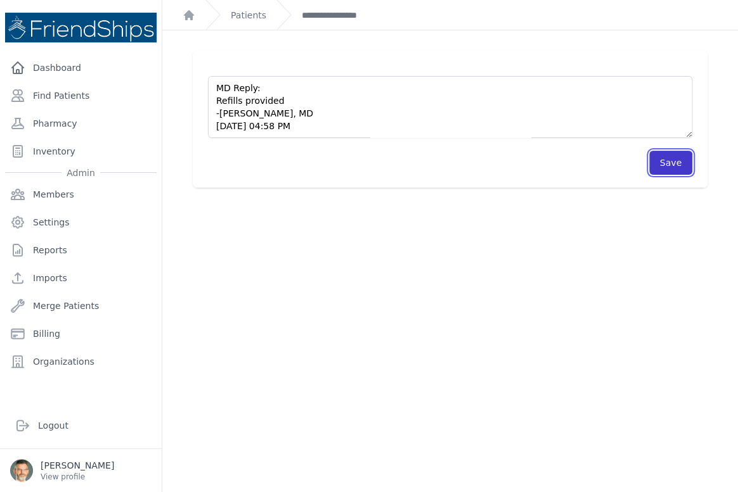
click at [667, 156] on button "Save" at bounding box center [670, 163] width 43 height 24
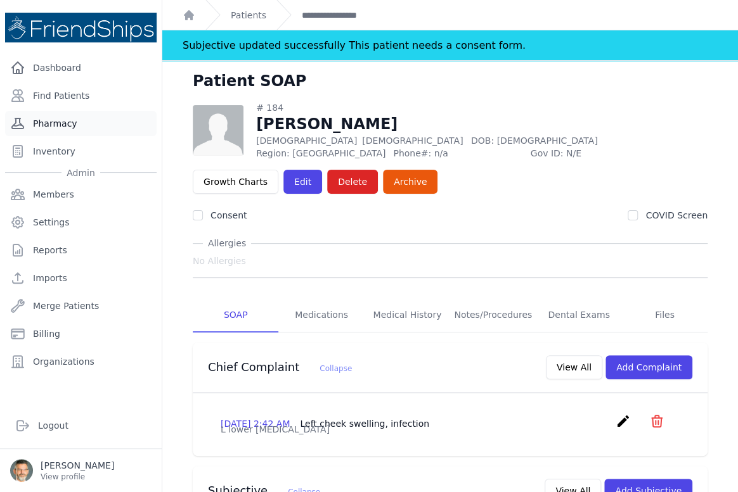
click at [49, 129] on link "Pharmacy" at bounding box center [80, 123] width 151 height 25
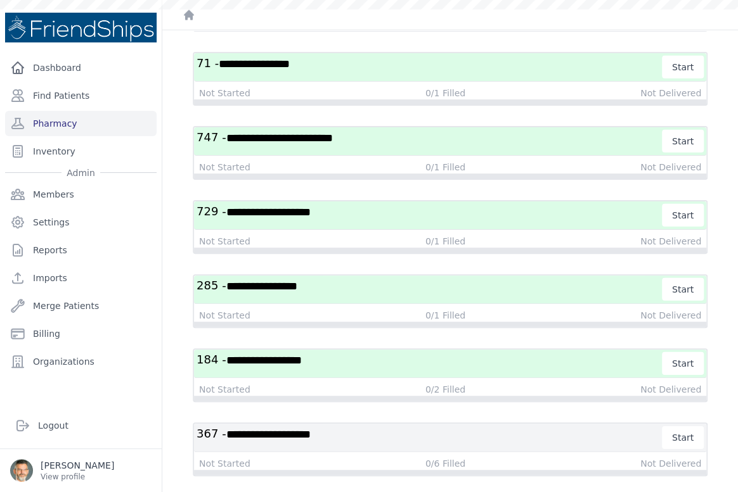
scroll to position [1420, 0]
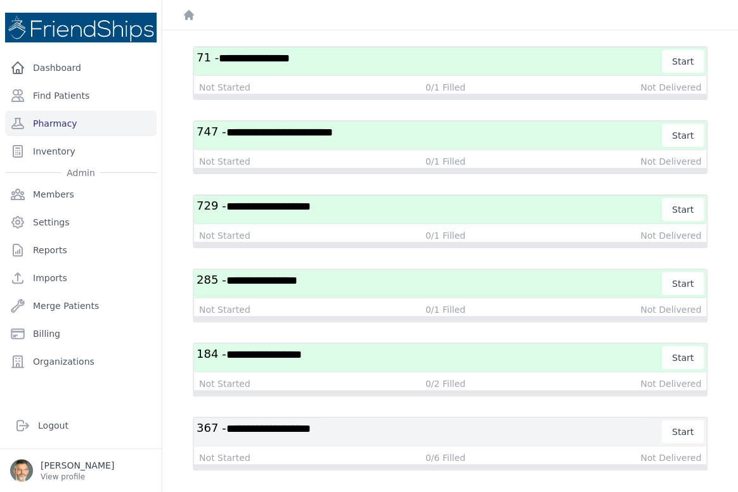
click at [484, 427] on h3 "**********" at bounding box center [429, 432] width 466 height 23
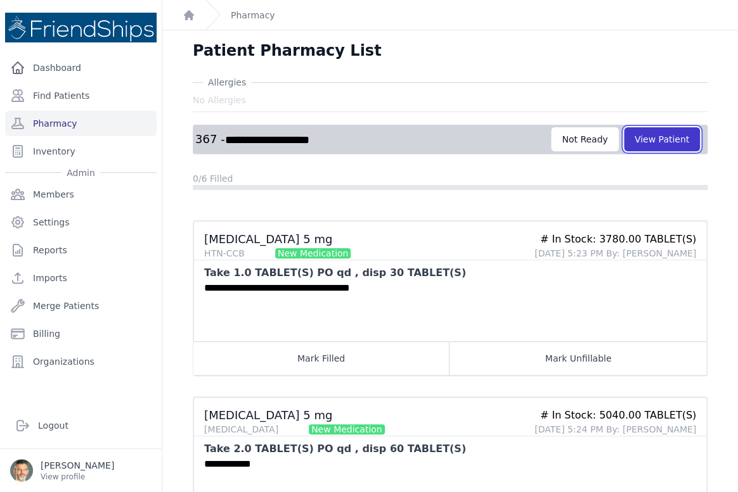
click at [632, 137] on button "View Patient" at bounding box center [662, 139] width 76 height 24
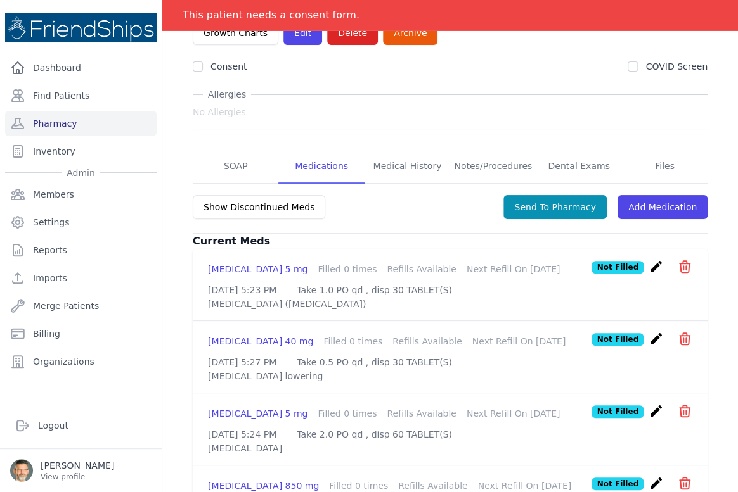
scroll to position [115, 0]
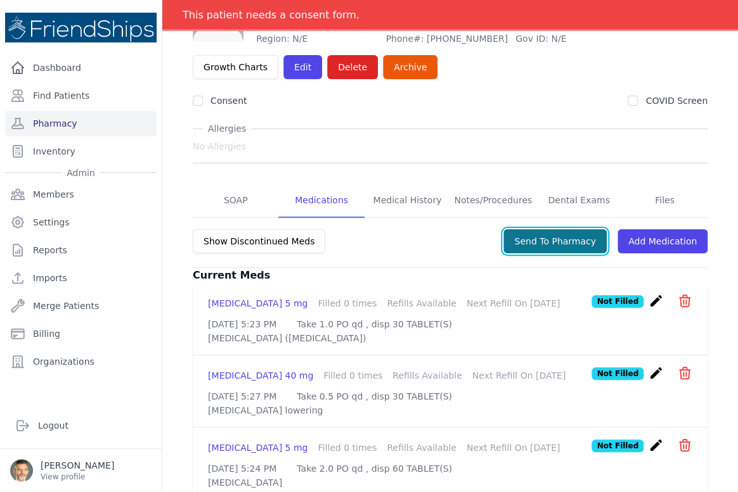
click at [541, 249] on button "Send To Pharmacy" at bounding box center [554, 241] width 103 height 24
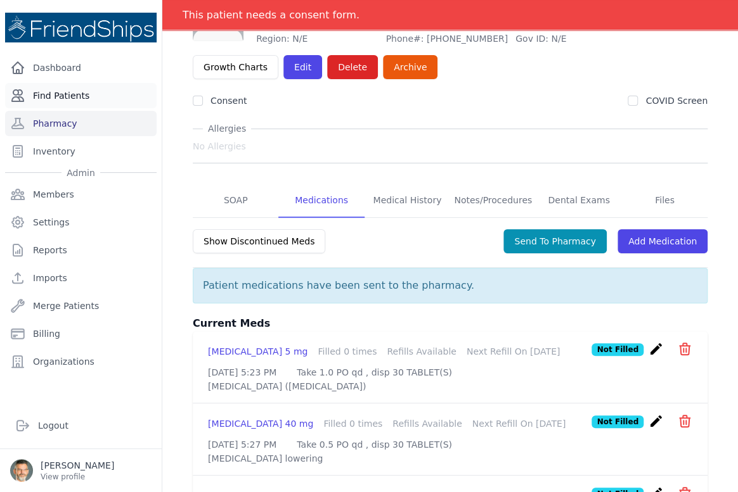
click at [55, 95] on link "Find Patients" at bounding box center [80, 95] width 151 height 25
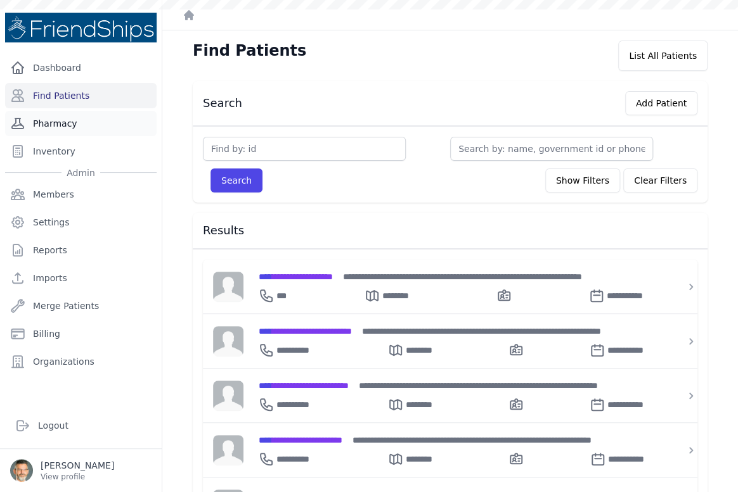
click at [39, 122] on link "Pharmacy" at bounding box center [80, 123] width 151 height 25
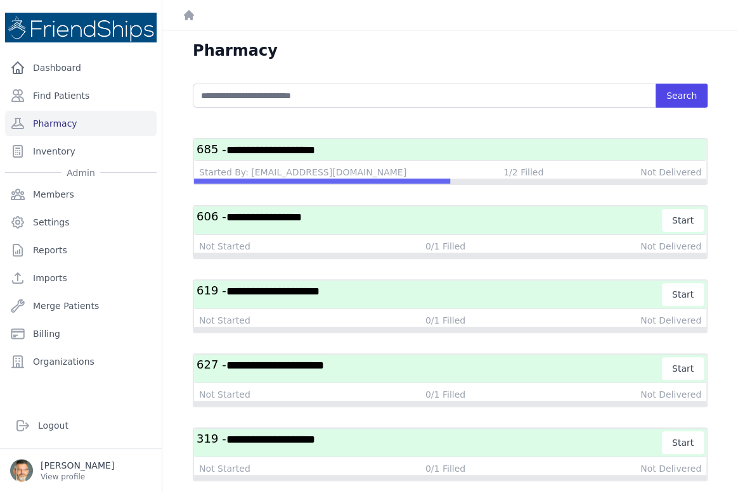
click at [376, 151] on h3 "**********" at bounding box center [449, 150] width 507 height 16
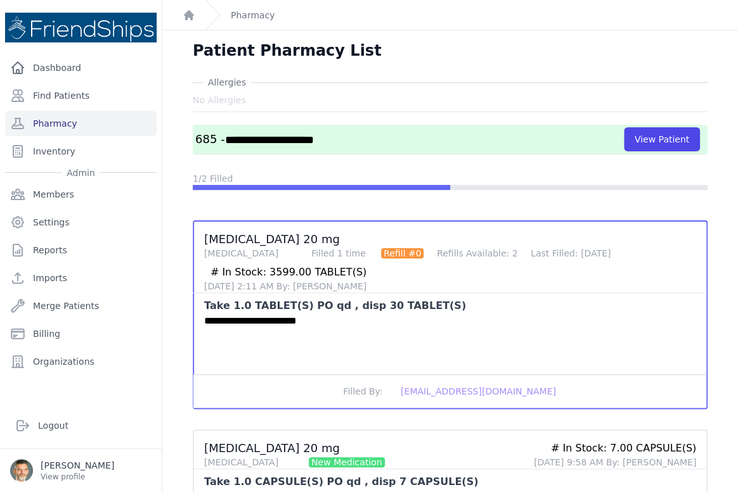
click at [385, 138] on h3 "**********" at bounding box center [409, 140] width 428 height 16
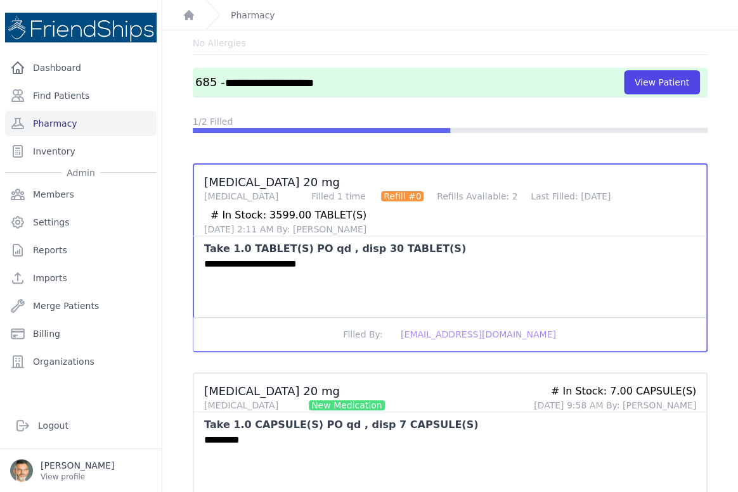
click at [368, 82] on h3 "**********" at bounding box center [409, 83] width 428 height 16
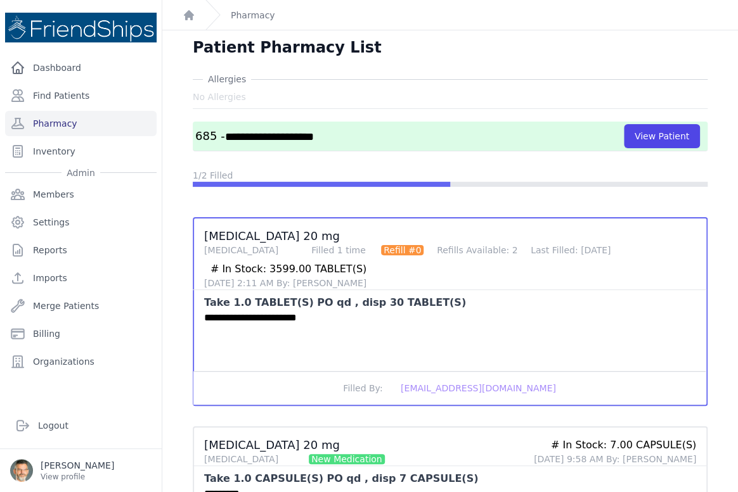
scroll to position [0, 0]
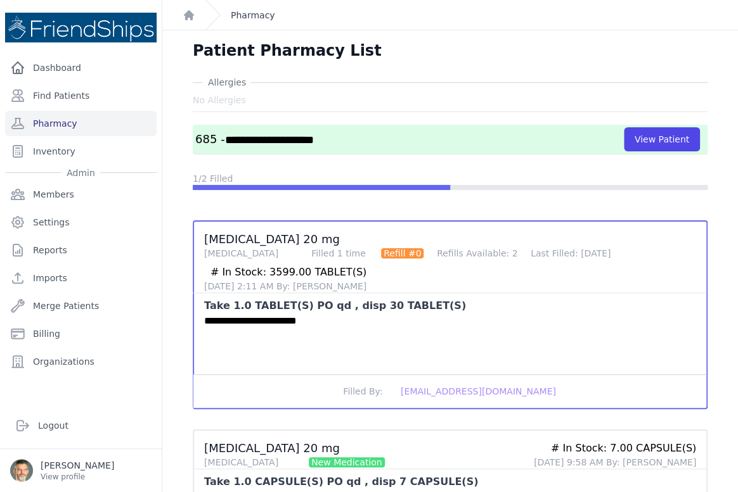
click at [248, 16] on link "Pharmacy" at bounding box center [253, 15] width 44 height 13
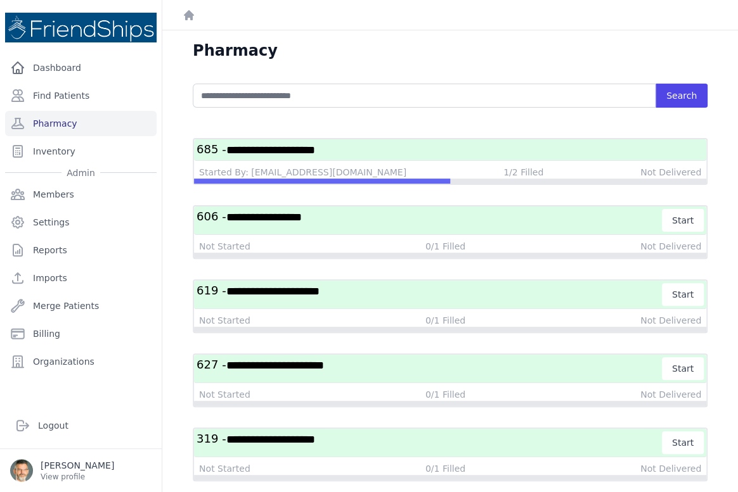
click at [359, 217] on h3 "**********" at bounding box center [429, 220] width 466 height 23
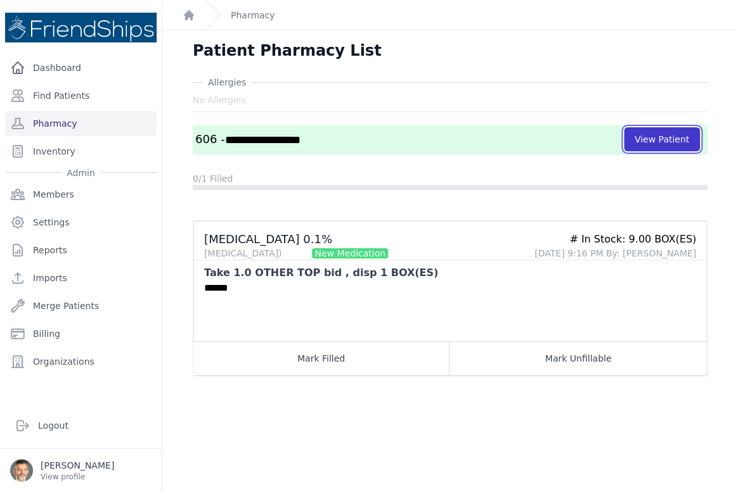
click at [643, 139] on button "View Patient" at bounding box center [662, 139] width 76 height 24
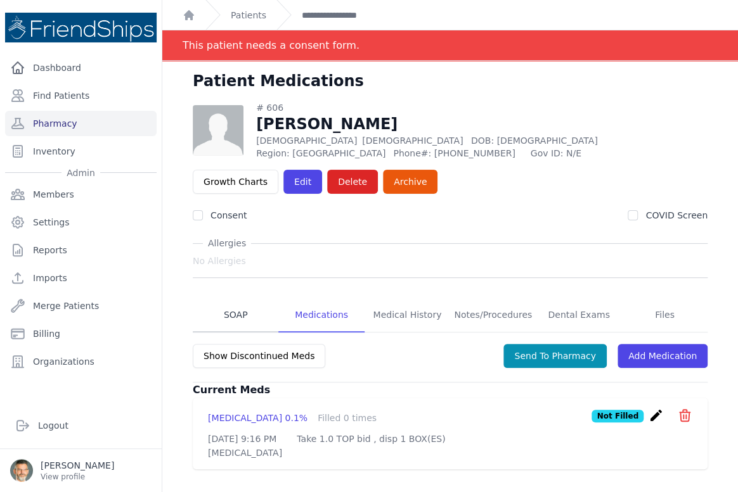
click at [241, 313] on link "SOAP" at bounding box center [236, 316] width 86 height 34
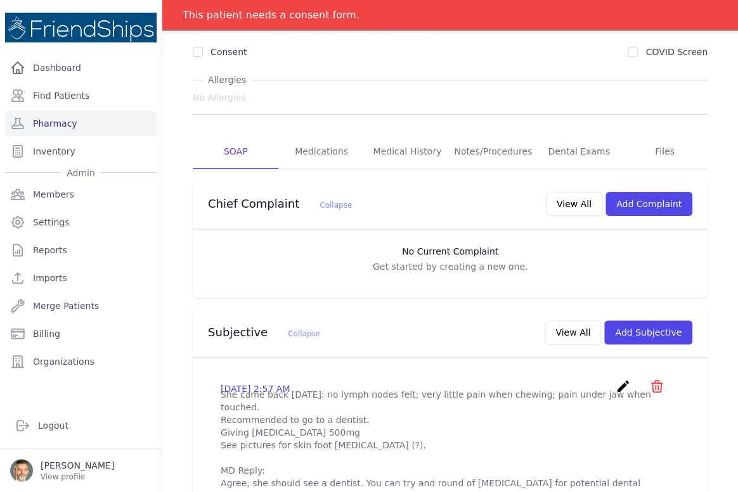
scroll to position [172, 0]
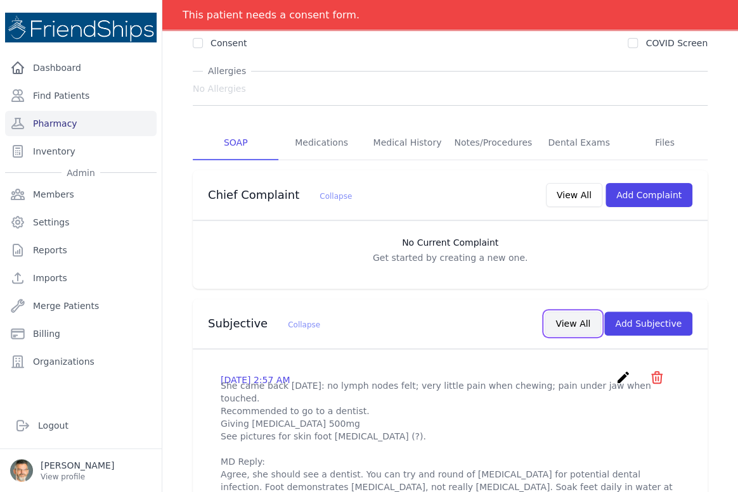
click at [567, 320] on button "View All" at bounding box center [572, 324] width 56 height 24
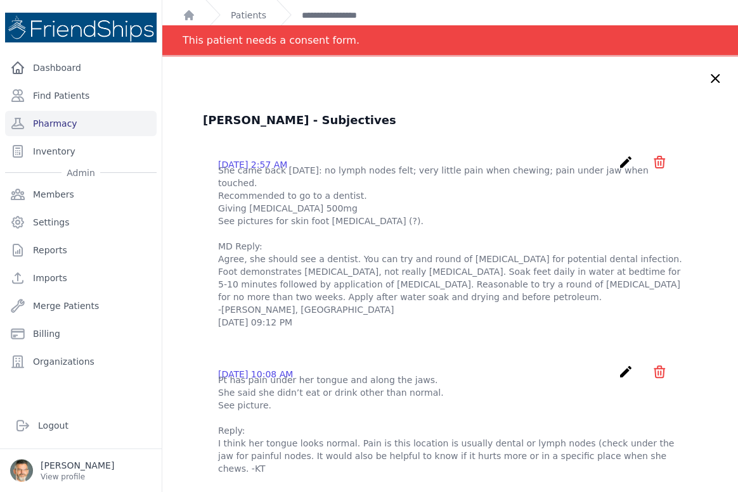
scroll to position [0, 0]
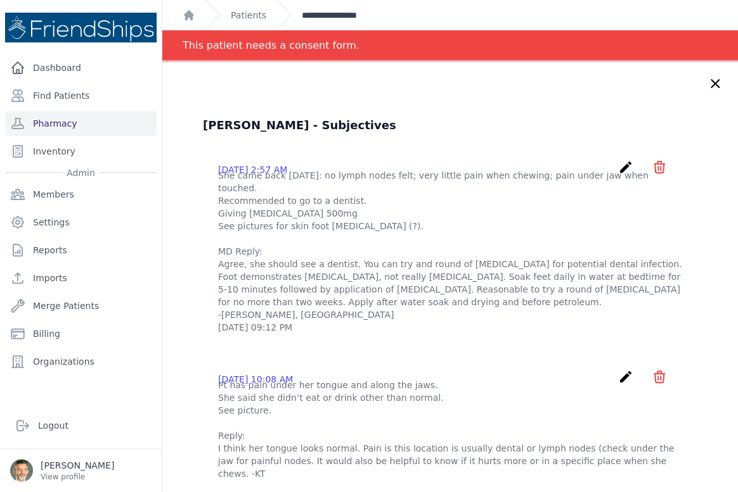
click at [319, 10] on link "**********" at bounding box center [337, 15] width 71 height 13
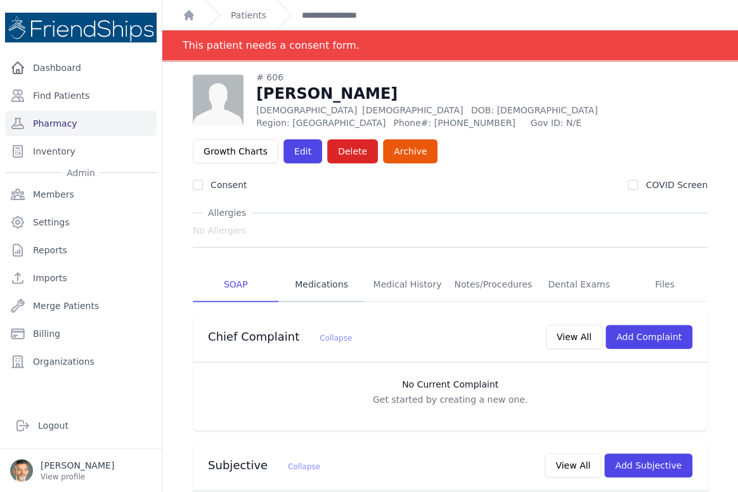
click at [318, 279] on link "Medications" at bounding box center [321, 285] width 86 height 34
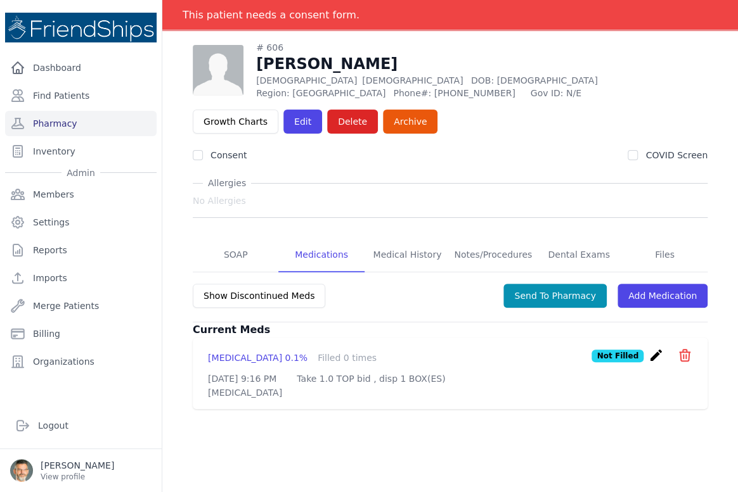
scroll to position [61, 0]
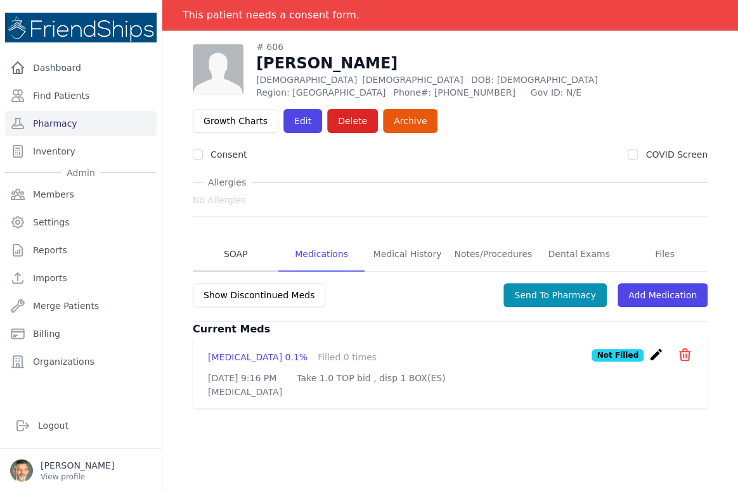
click at [235, 248] on link "SOAP" at bounding box center [236, 255] width 86 height 34
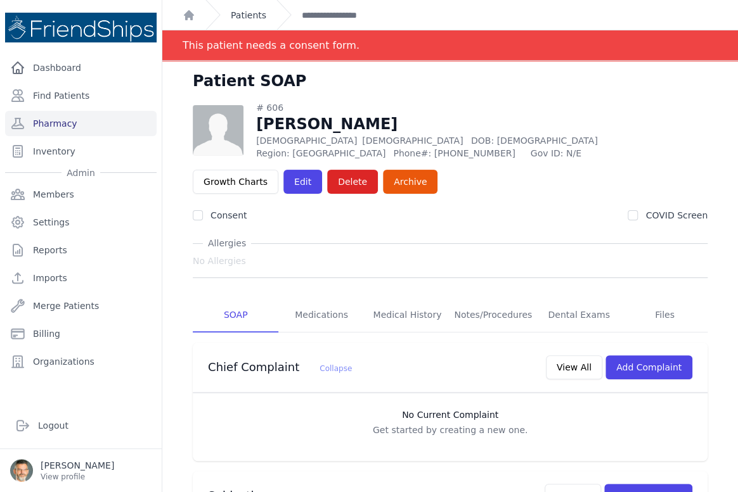
click at [247, 14] on link "Patients" at bounding box center [248, 15] width 35 height 13
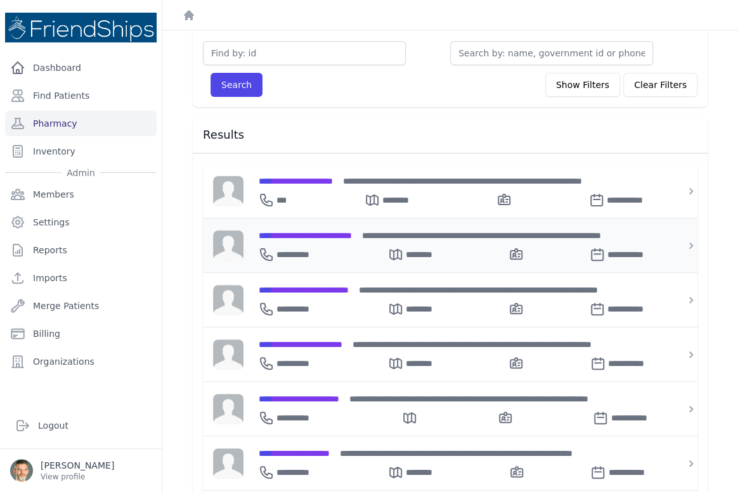
scroll to position [115, 0]
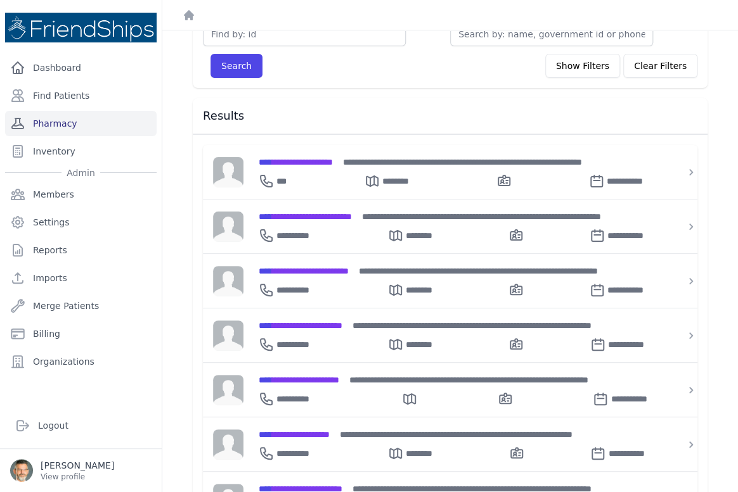
click at [58, 129] on link "Pharmacy" at bounding box center [80, 123] width 151 height 25
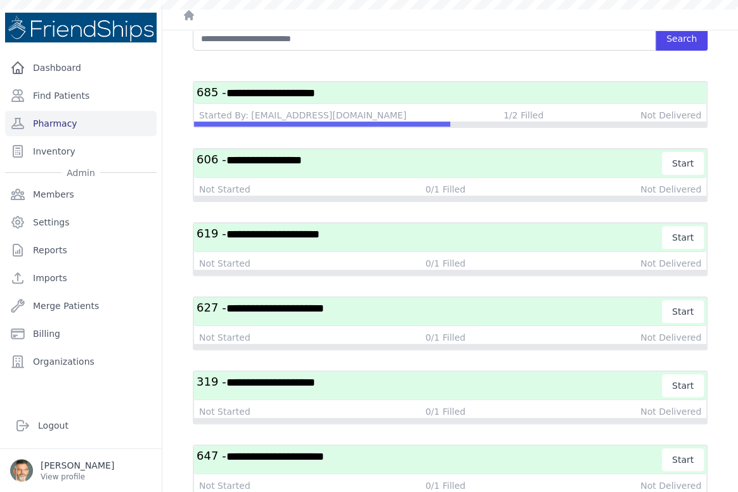
scroll to position [57, 0]
click at [408, 158] on h3 "**********" at bounding box center [429, 163] width 466 height 23
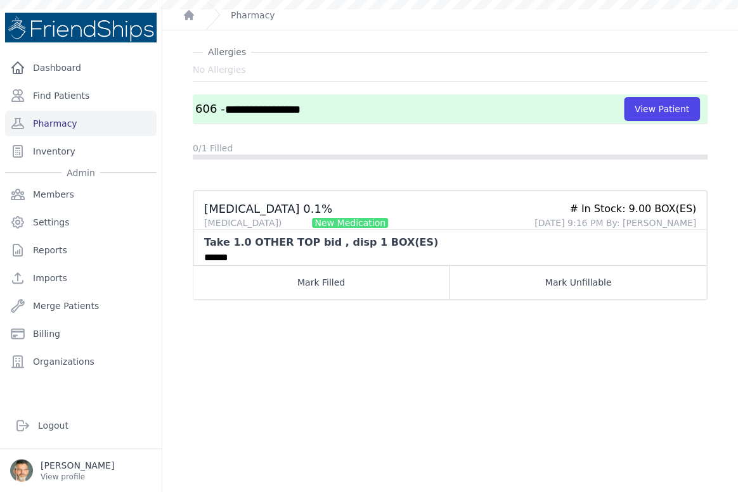
scroll to position [30, 0]
click at [348, 106] on h3 "**********" at bounding box center [409, 109] width 428 height 16
click at [57, 117] on link "Pharmacy" at bounding box center [80, 123] width 151 height 25
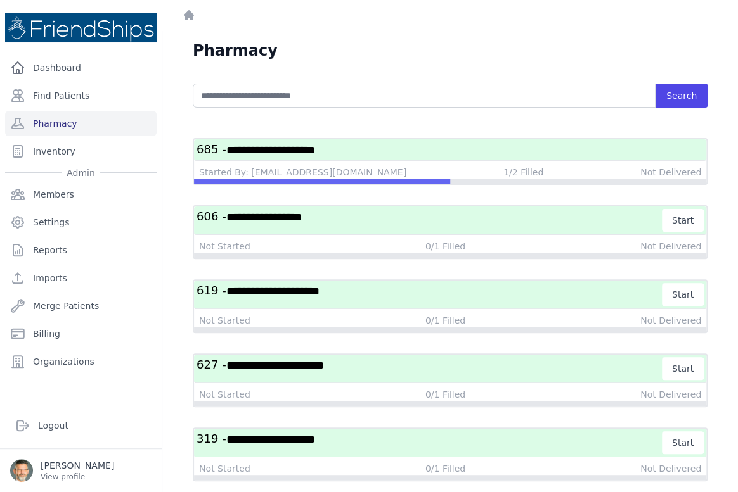
click at [388, 215] on h3 "**********" at bounding box center [429, 220] width 466 height 23
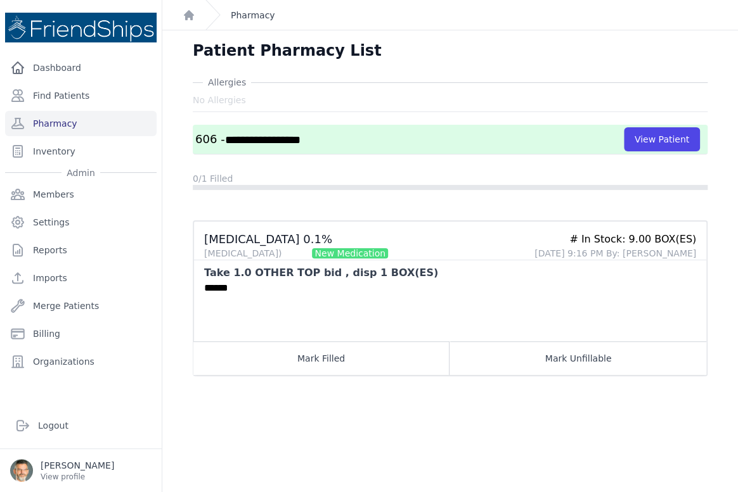
click at [248, 10] on link "Pharmacy" at bounding box center [253, 15] width 44 height 13
